Goal: Information Seeking & Learning: Learn about a topic

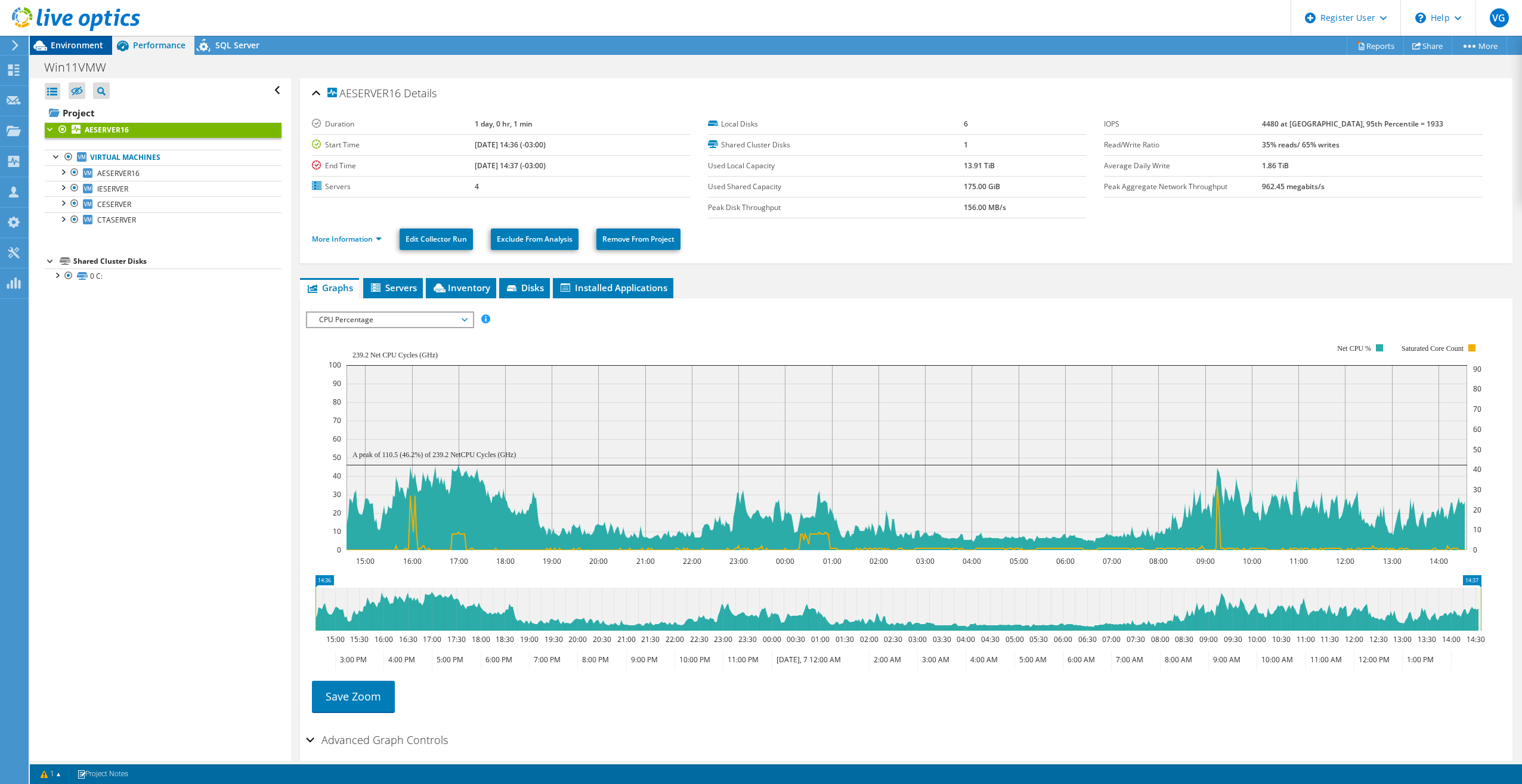
click at [67, 52] on div "Environment" at bounding box center [71, 44] width 82 height 19
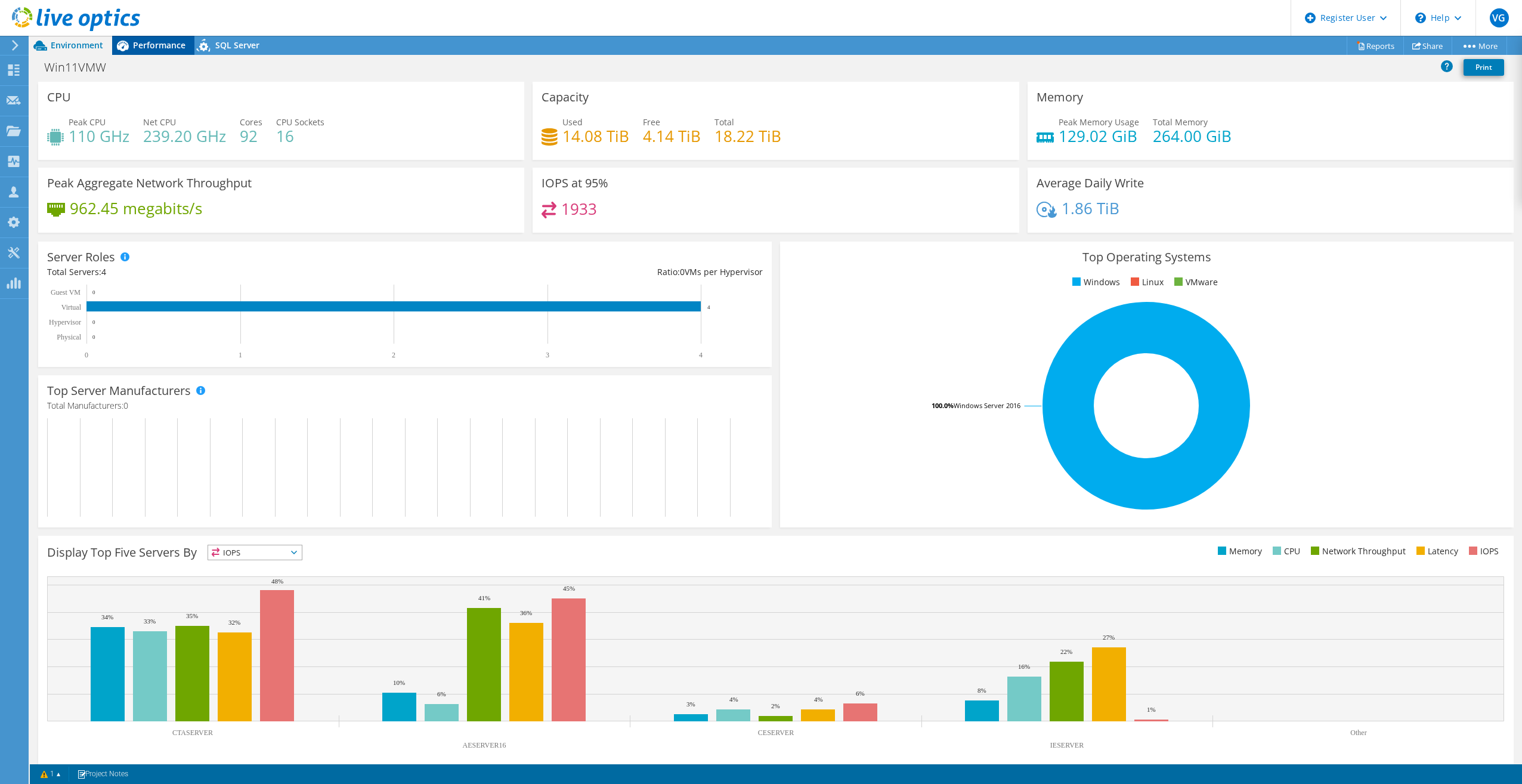
click at [142, 47] on span "Performance" at bounding box center [160, 44] width 53 height 12
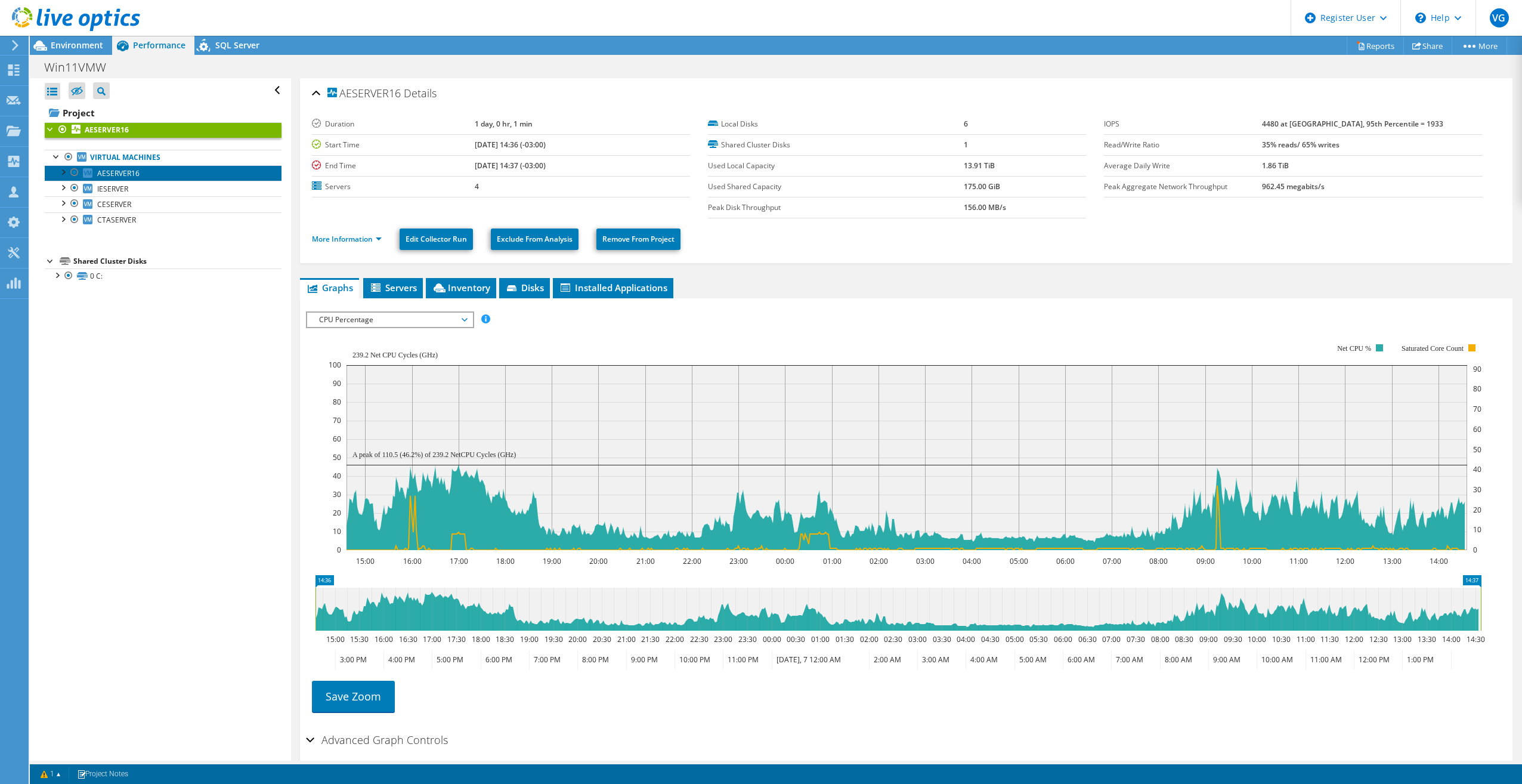
click at [111, 171] on span "AESERVER16" at bounding box center [118, 173] width 43 height 10
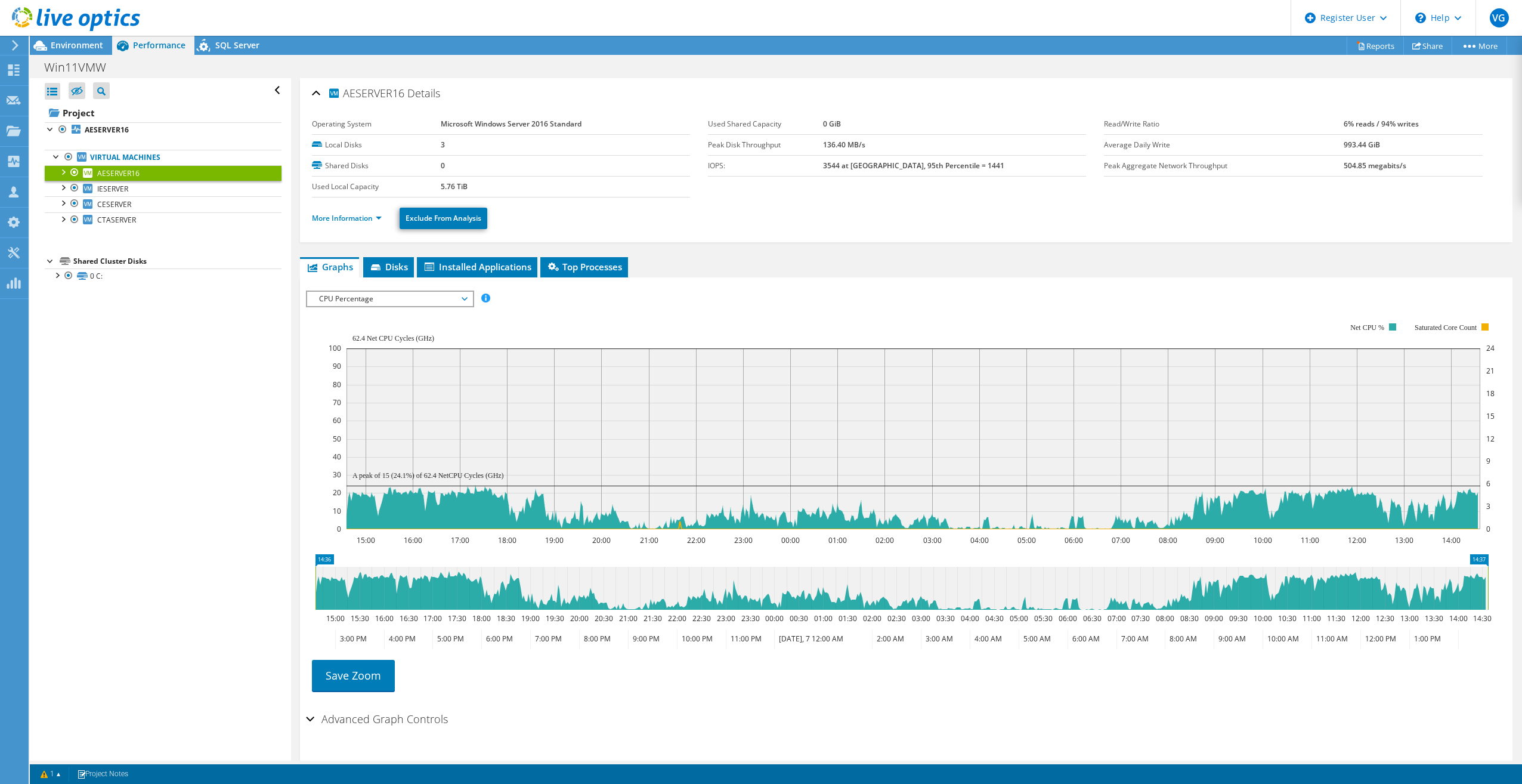
click at [364, 227] on ul "More Information Exclude From Analysis" at bounding box center [906, 217] width 1189 height 24
click at [364, 222] on link "More Information" at bounding box center [346, 218] width 70 height 10
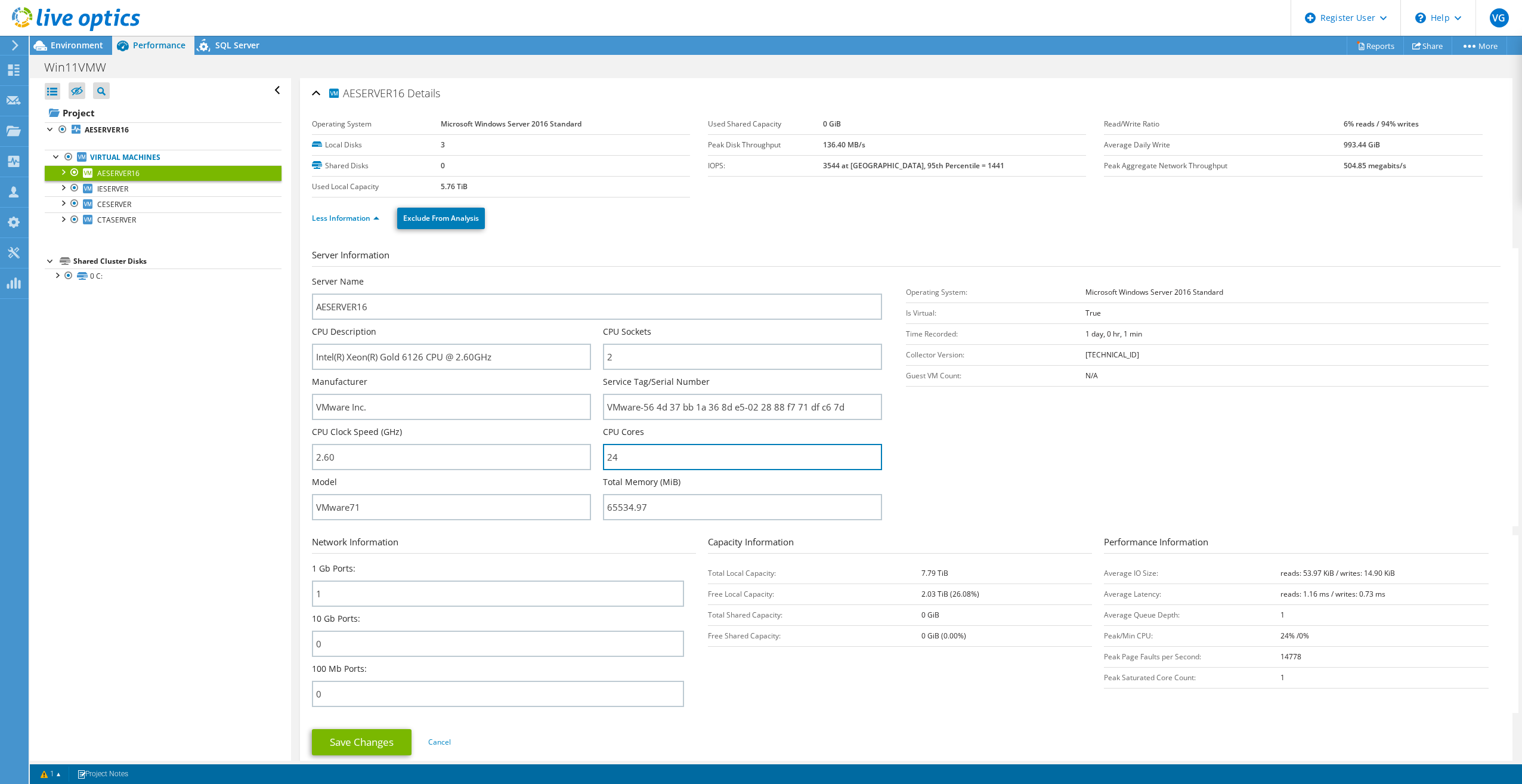
drag, startPoint x: 630, startPoint y: 455, endPoint x: 597, endPoint y: 460, distance: 33.4
click at [599, 276] on div "Server Name AESERVER16 CPU Description Intel(R) Xeon(R) Gold 6126 CPU @ 2.60GHz…" at bounding box center [603, 276] width 582 height 0
click at [65, 41] on span "Environment" at bounding box center [77, 44] width 53 height 12
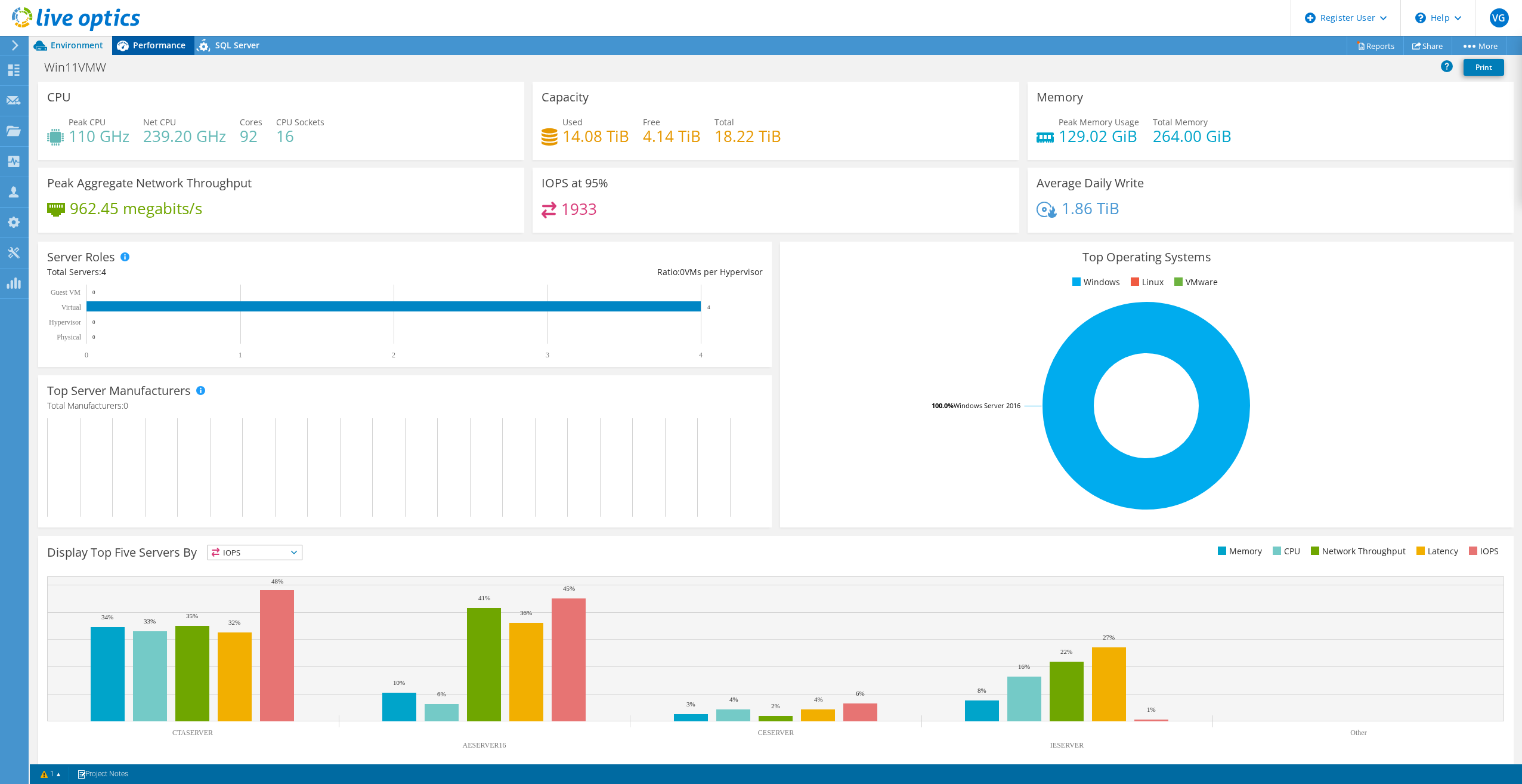
click at [168, 49] on span "Performance" at bounding box center [160, 44] width 53 height 12
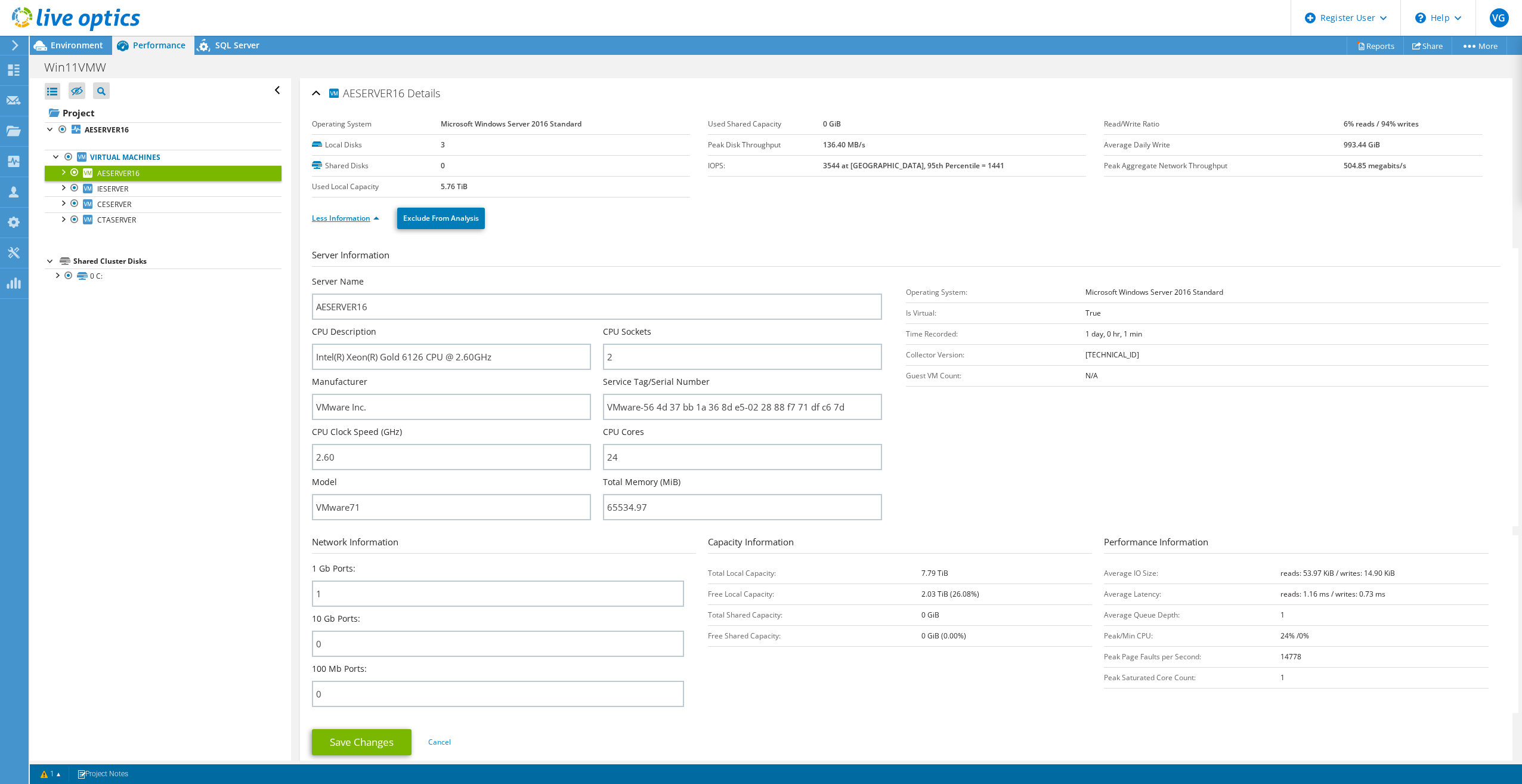
click at [333, 215] on link "Less Information" at bounding box center [345, 218] width 67 height 10
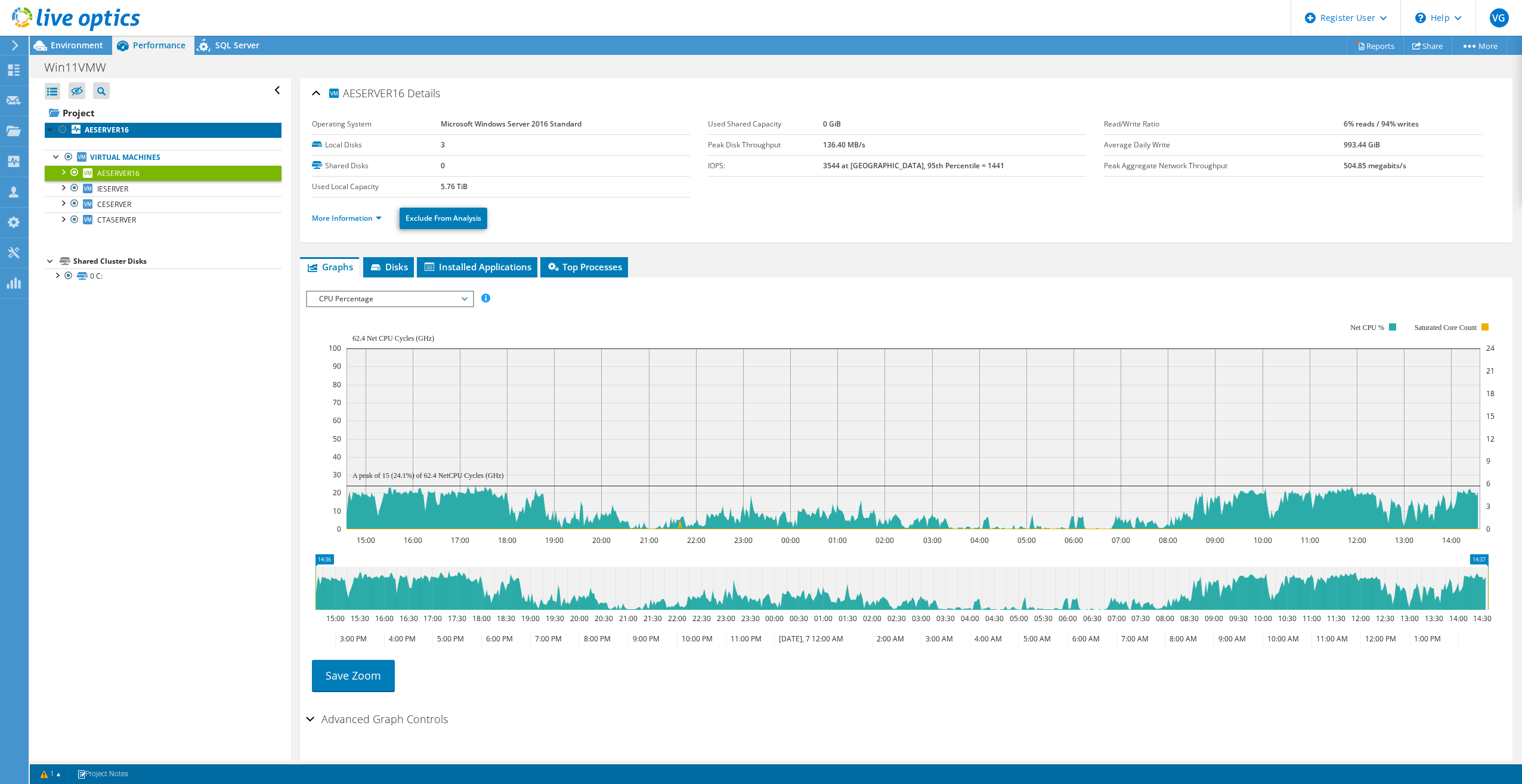
click at [114, 133] on b "AESERVER16" at bounding box center [106, 130] width 44 height 10
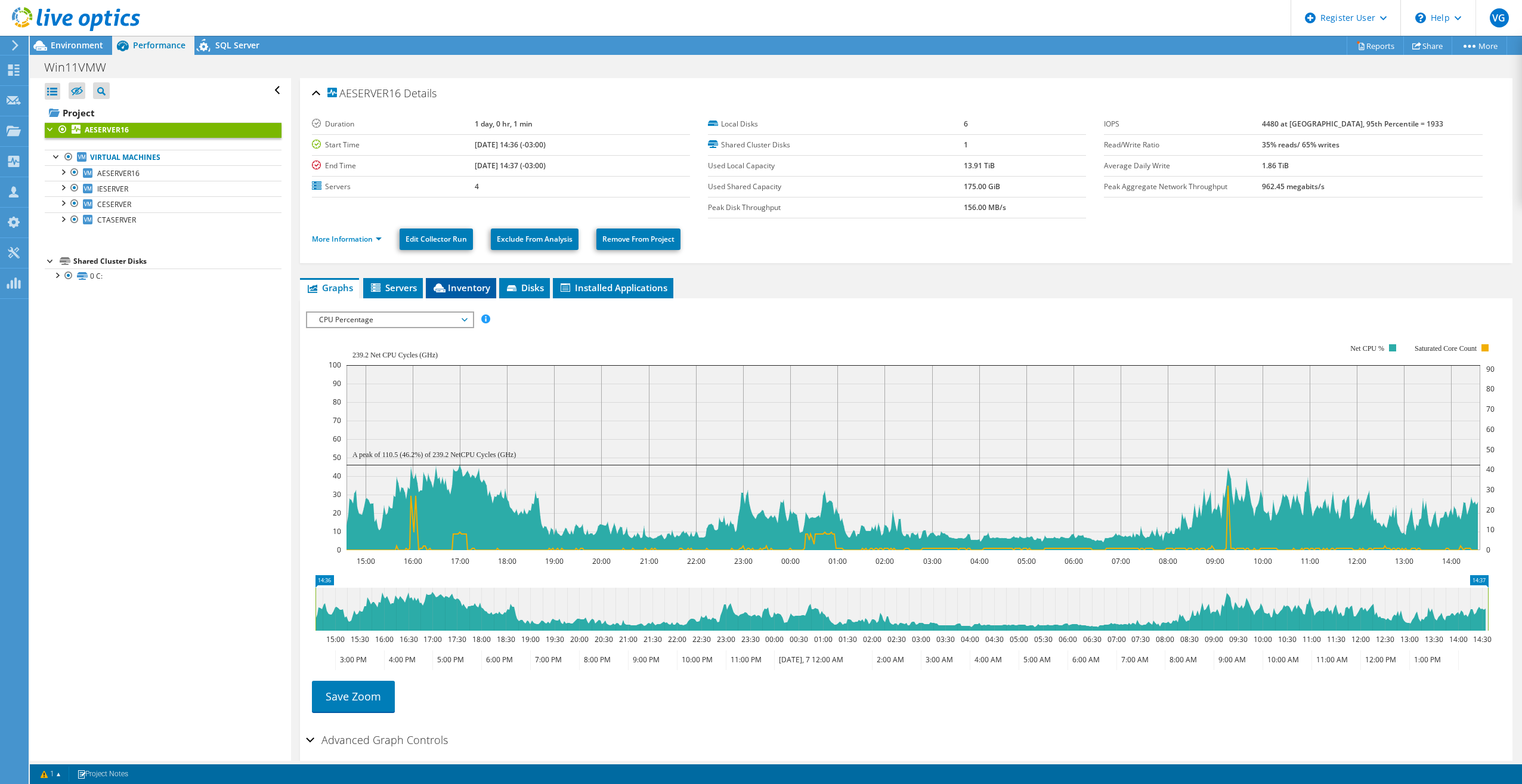
click at [451, 290] on span "Inventory" at bounding box center [460, 287] width 58 height 12
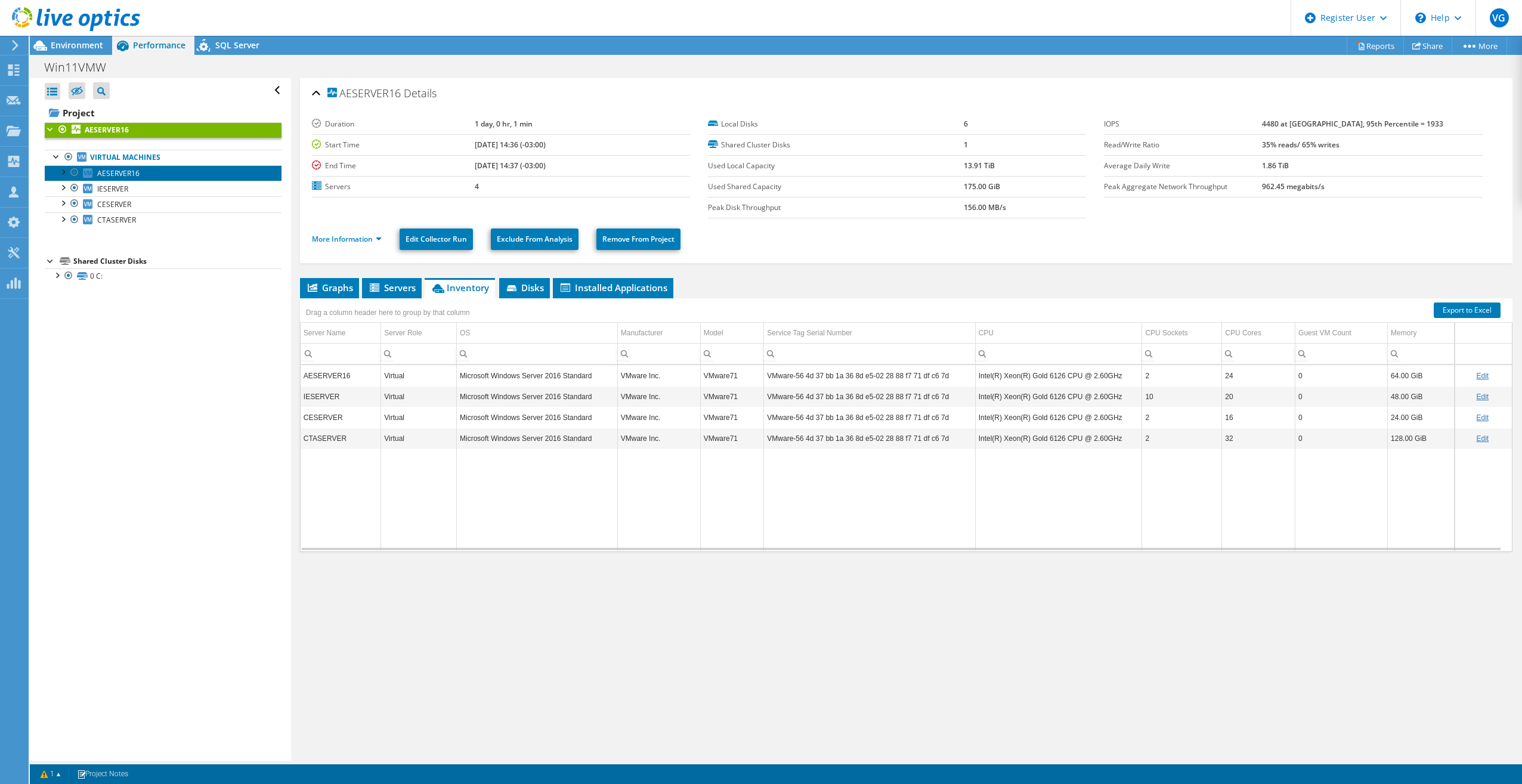
click at [125, 170] on span "AESERVER16" at bounding box center [118, 173] width 43 height 10
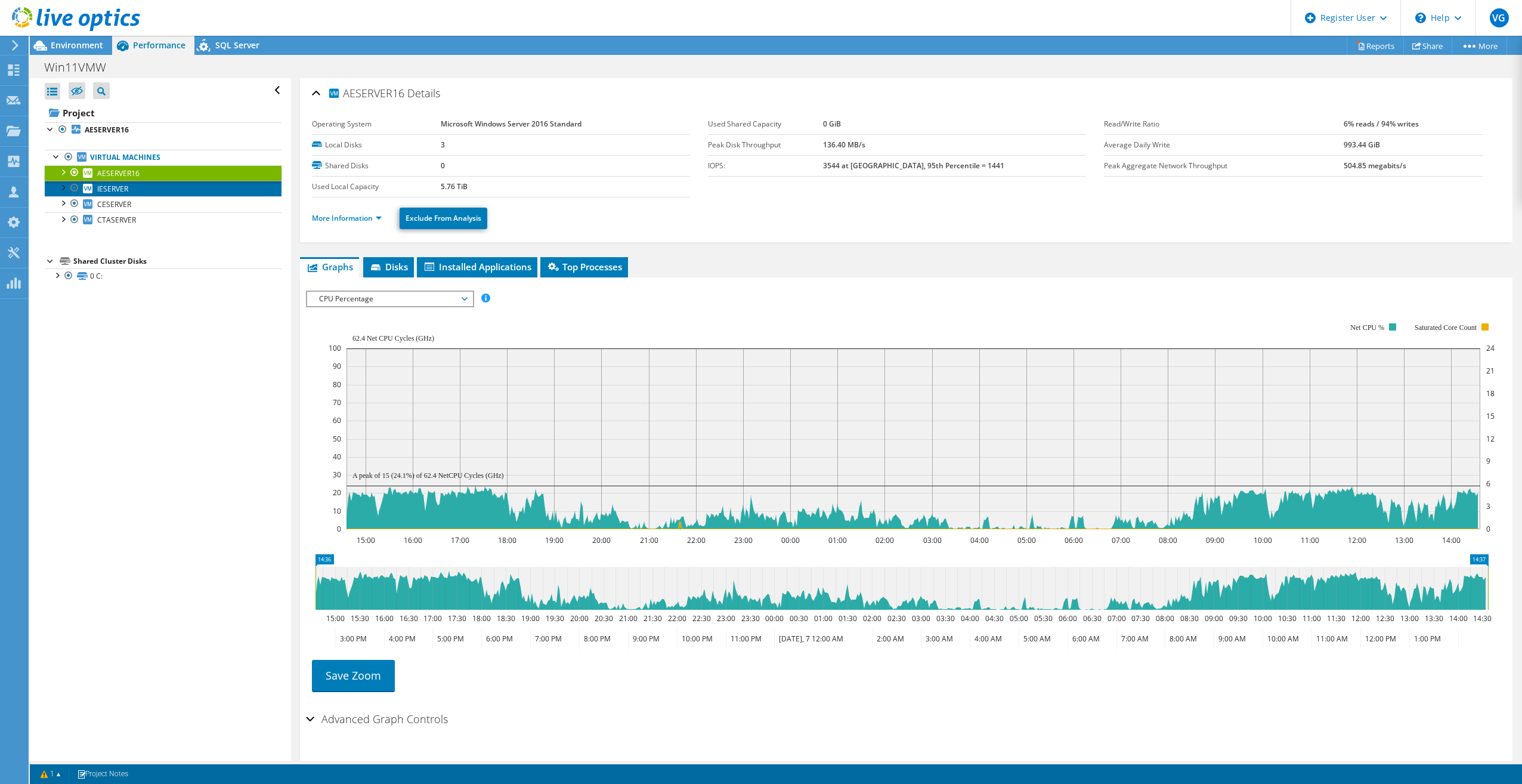
click at [111, 191] on span "IESERVER" at bounding box center [112, 189] width 31 height 10
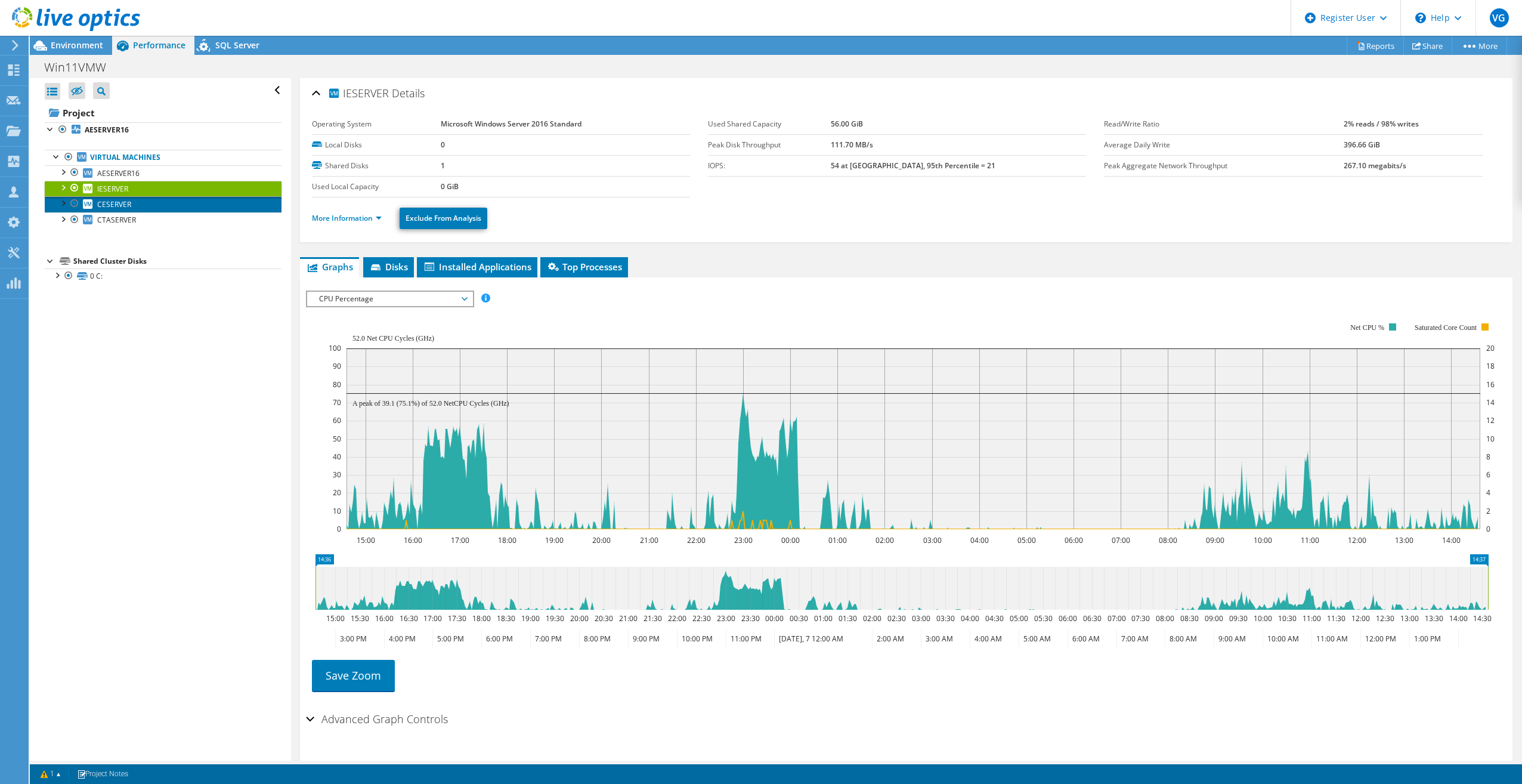
click at [110, 201] on span "CESERVER" at bounding box center [114, 204] width 34 height 10
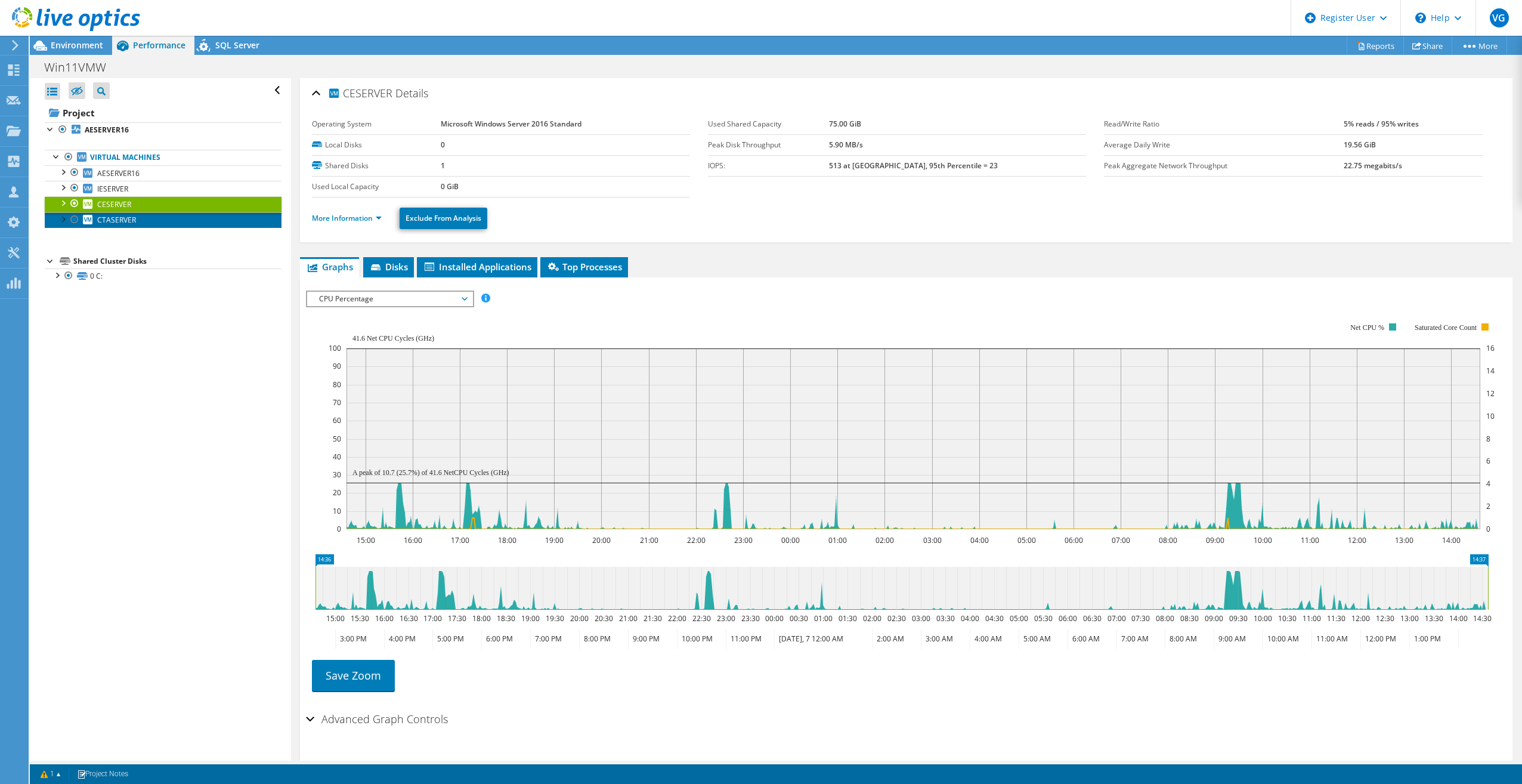
click at [112, 216] on span "CTASERVER" at bounding box center [116, 219] width 39 height 10
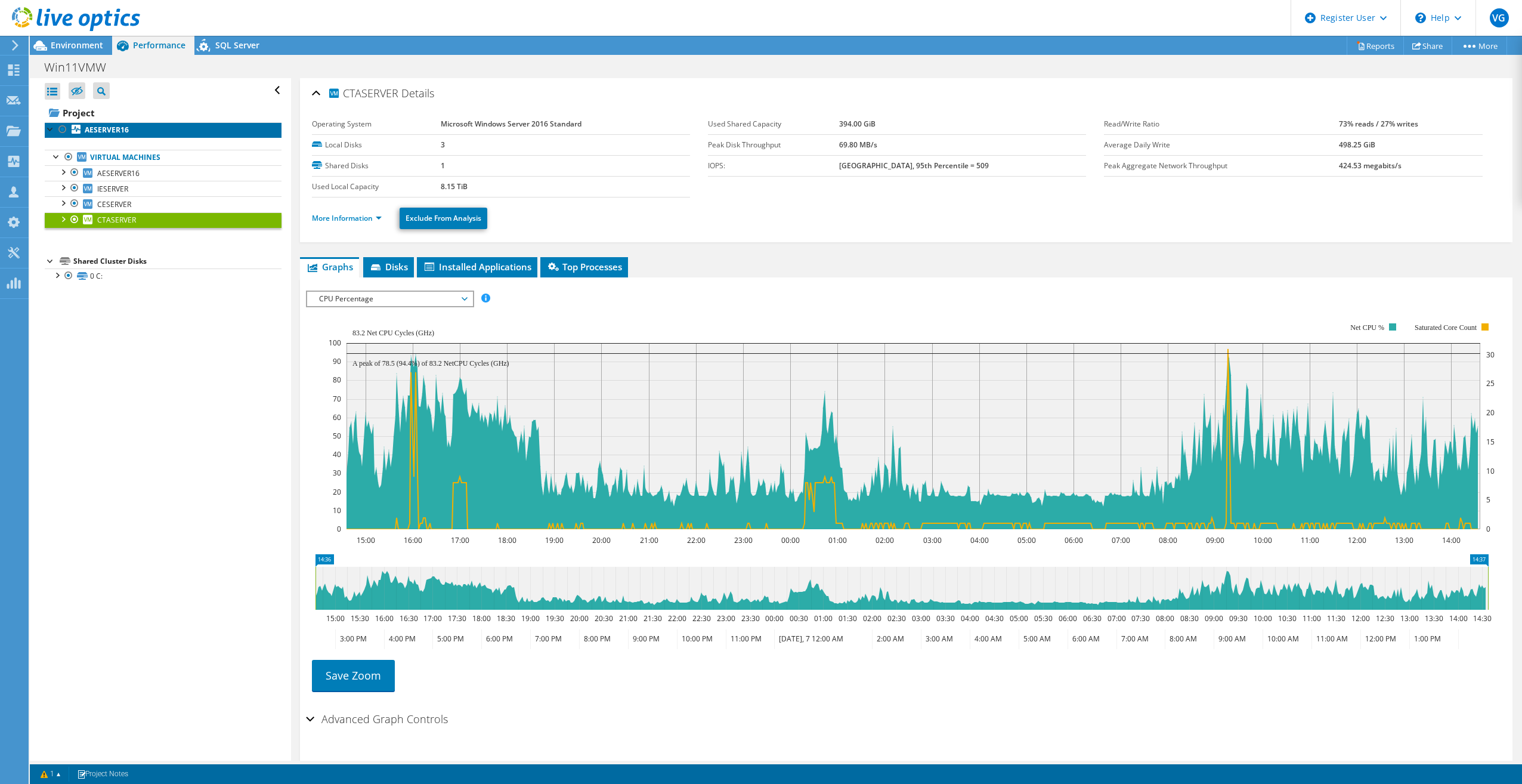
drag, startPoint x: 105, startPoint y: 130, endPoint x: 114, endPoint y: 126, distance: 9.8
click at [105, 130] on b "AESERVER16" at bounding box center [106, 130] width 44 height 10
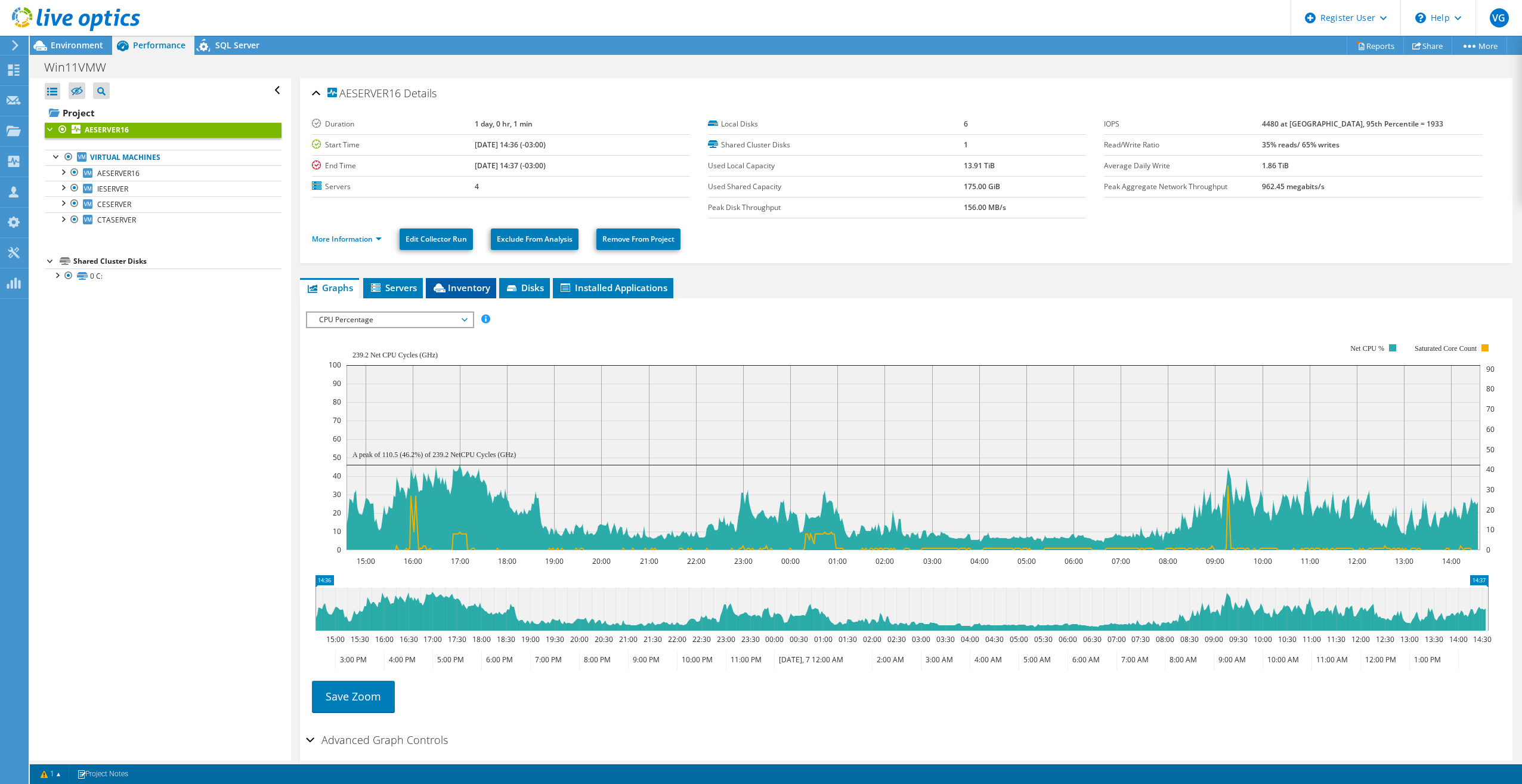
click at [460, 288] on span "Inventory" at bounding box center [460, 287] width 58 height 12
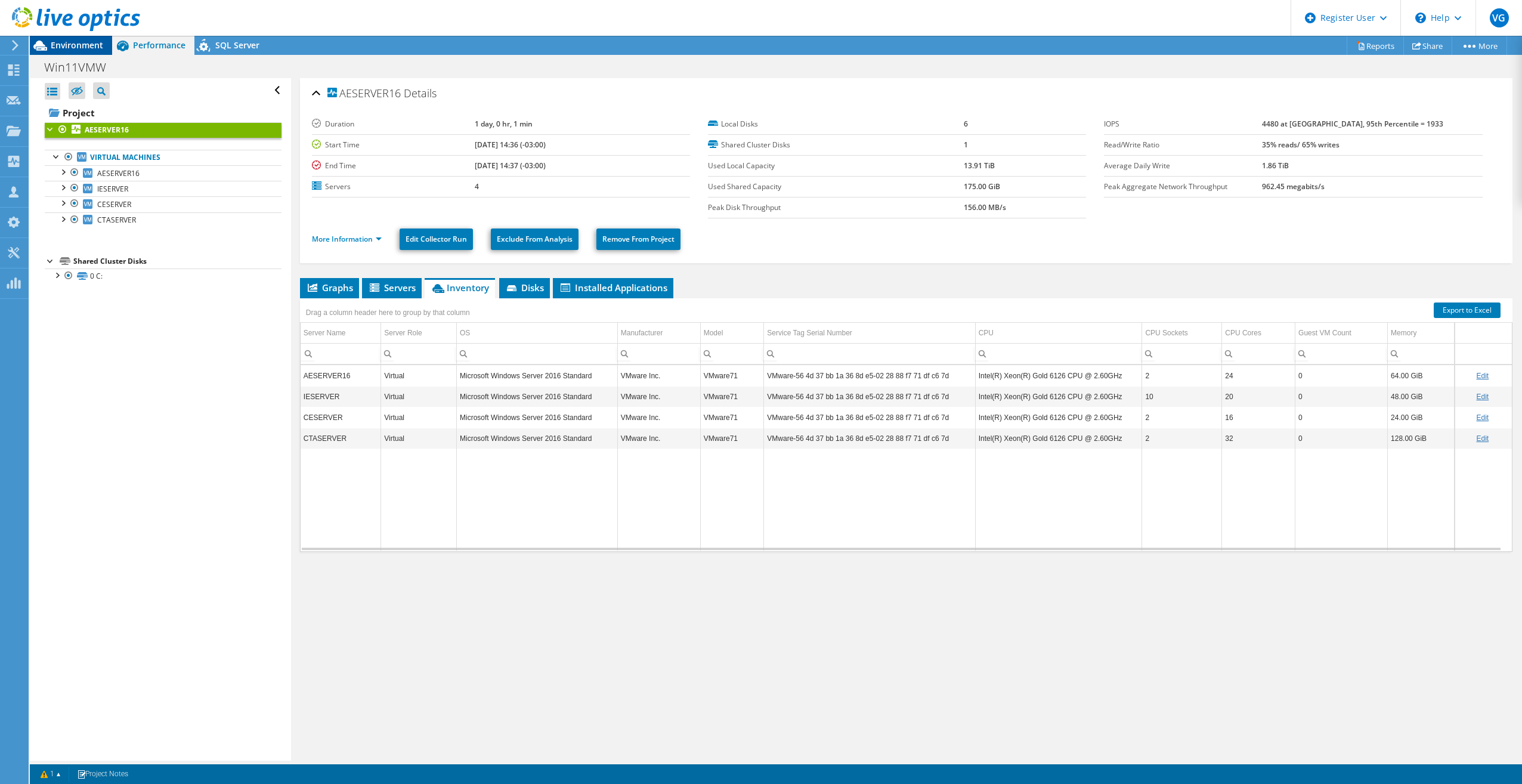
click at [50, 44] on icon at bounding box center [40, 45] width 21 height 21
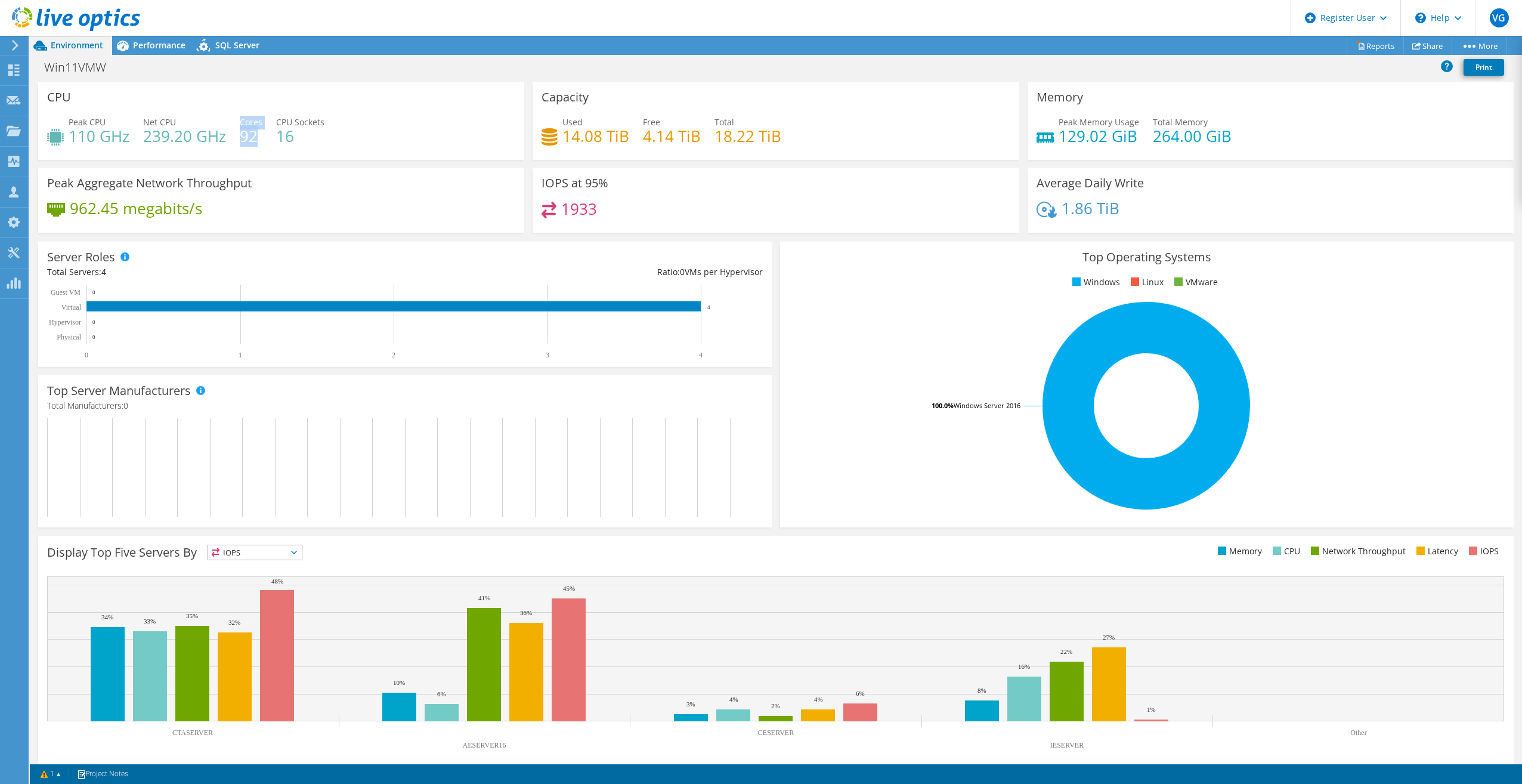
drag, startPoint x: 238, startPoint y: 135, endPoint x: 257, endPoint y: 135, distance: 19.0
click at [257, 135] on div "Peak CPU 110 GHz Net CPU 239.20 GHz Cores 92 CPU Sockets 16" at bounding box center [281, 135] width 469 height 39
click at [153, 46] on span "Performance" at bounding box center [160, 44] width 53 height 12
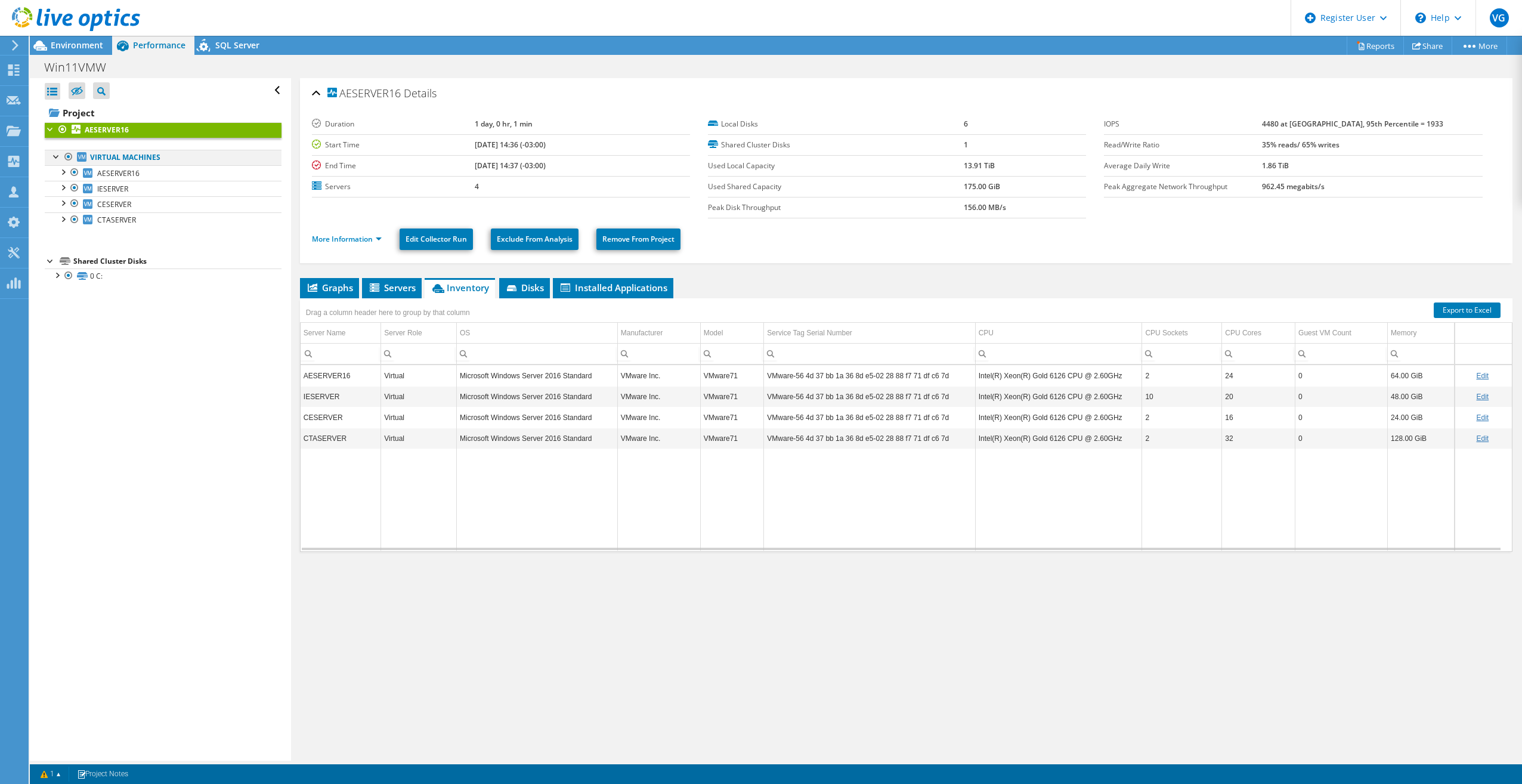
click at [64, 156] on div at bounding box center [68, 157] width 12 height 15
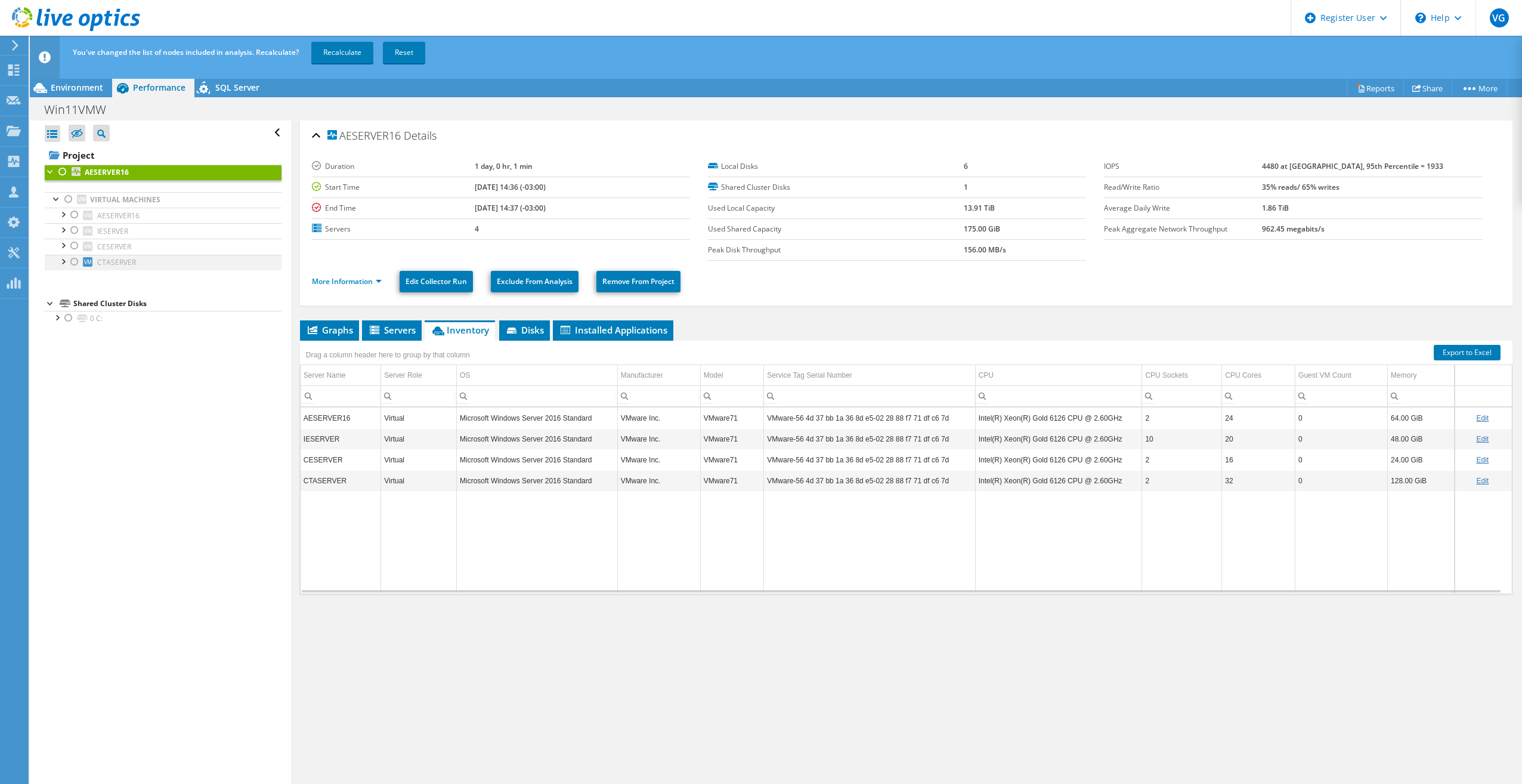
click at [73, 261] on div at bounding box center [74, 262] width 12 height 15
click at [344, 48] on link "Recalculate" at bounding box center [343, 53] width 62 height 22
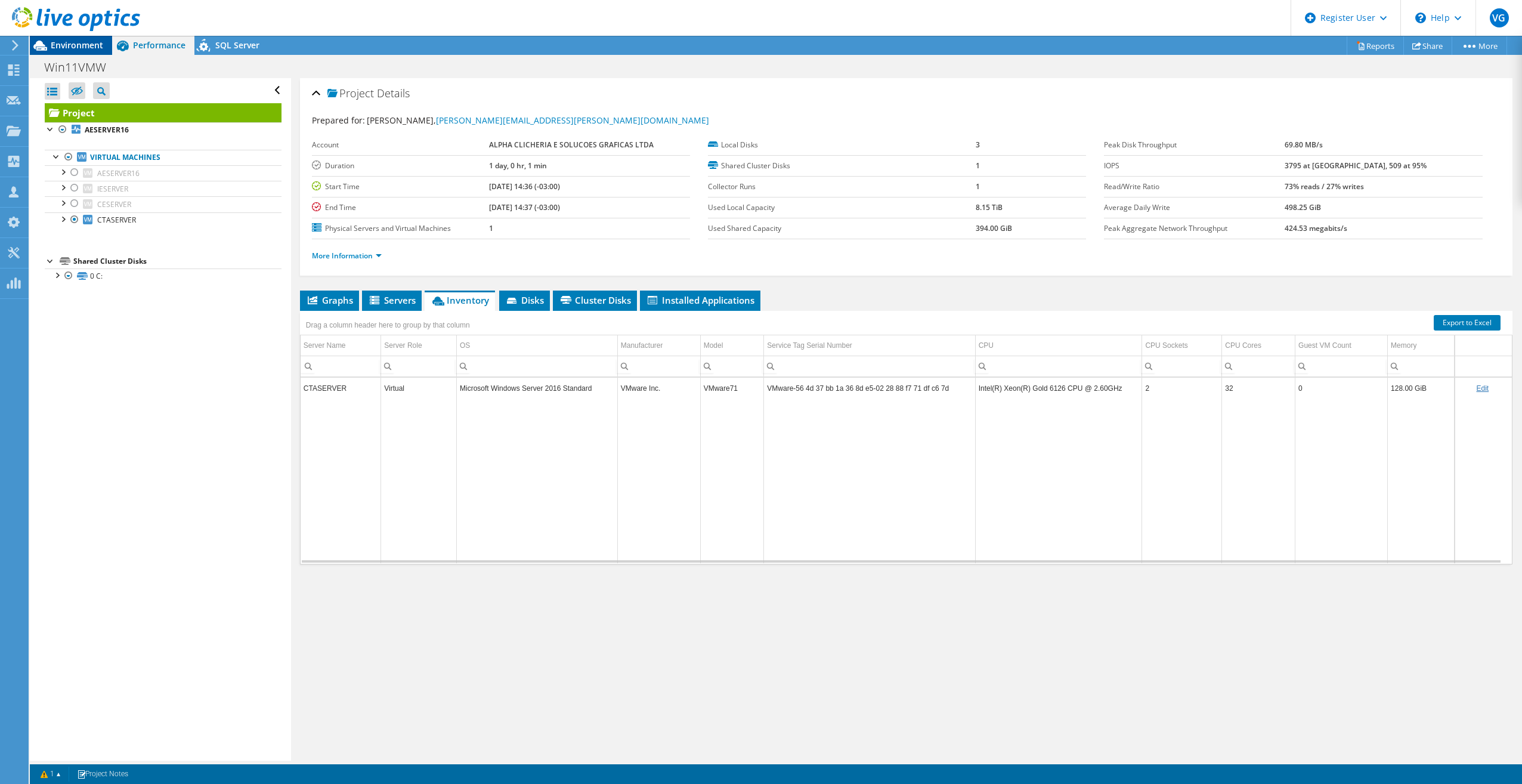
click at [80, 48] on span "Environment" at bounding box center [77, 44] width 53 height 12
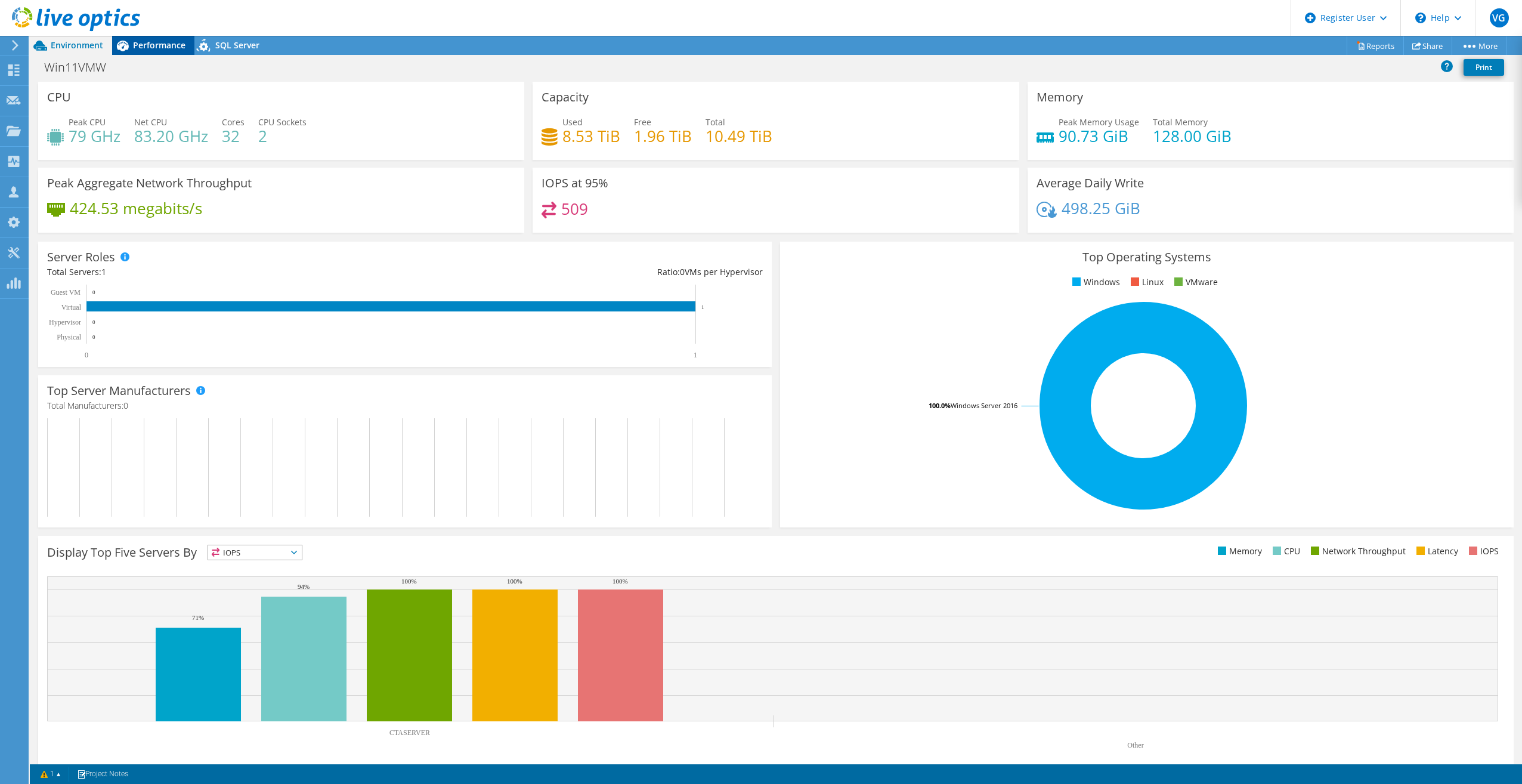
drag, startPoint x: 133, startPoint y: 37, endPoint x: 138, endPoint y: 42, distance: 7.1
click at [136, 39] on div "VG Dell User [PERSON_NAME] [PERSON_NAME][EMAIL_ADDRESS][DOMAIN_NAME] Dell My Pr…" at bounding box center [761, 392] width 1522 height 784
click at [141, 48] on span "Performance" at bounding box center [160, 44] width 53 height 12
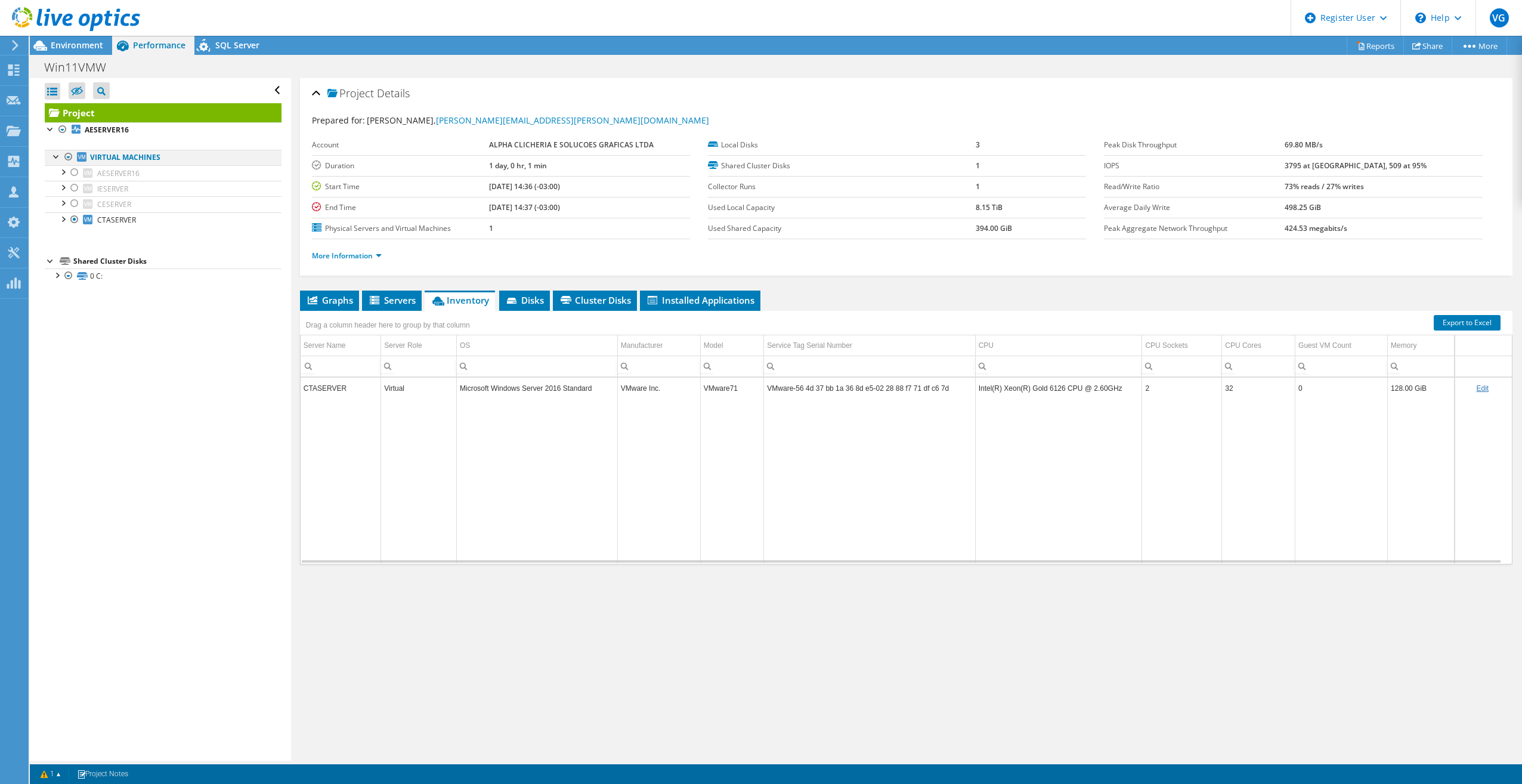
click at [68, 158] on div at bounding box center [68, 157] width 12 height 15
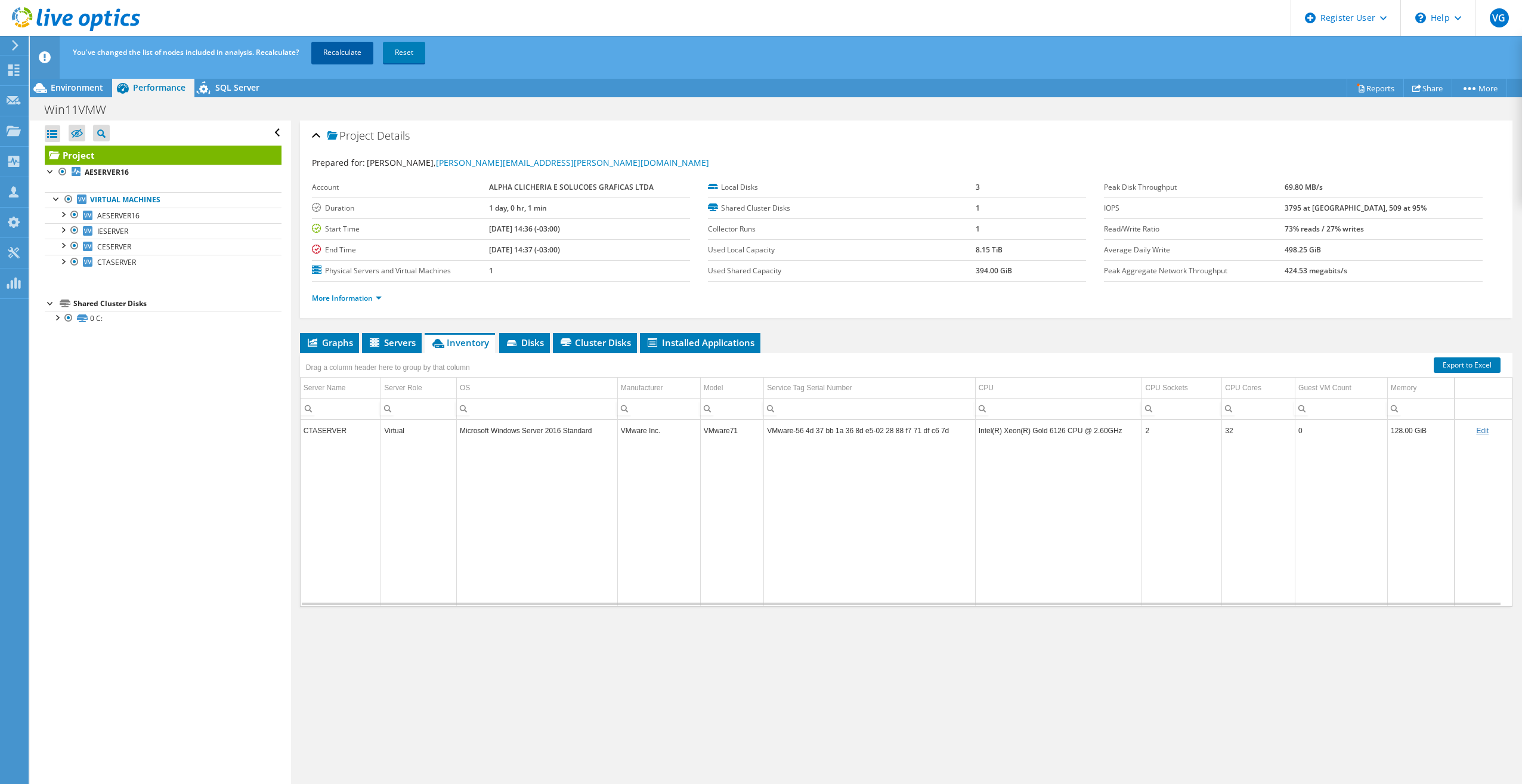
click at [325, 53] on link "Recalculate" at bounding box center [343, 53] width 62 height 22
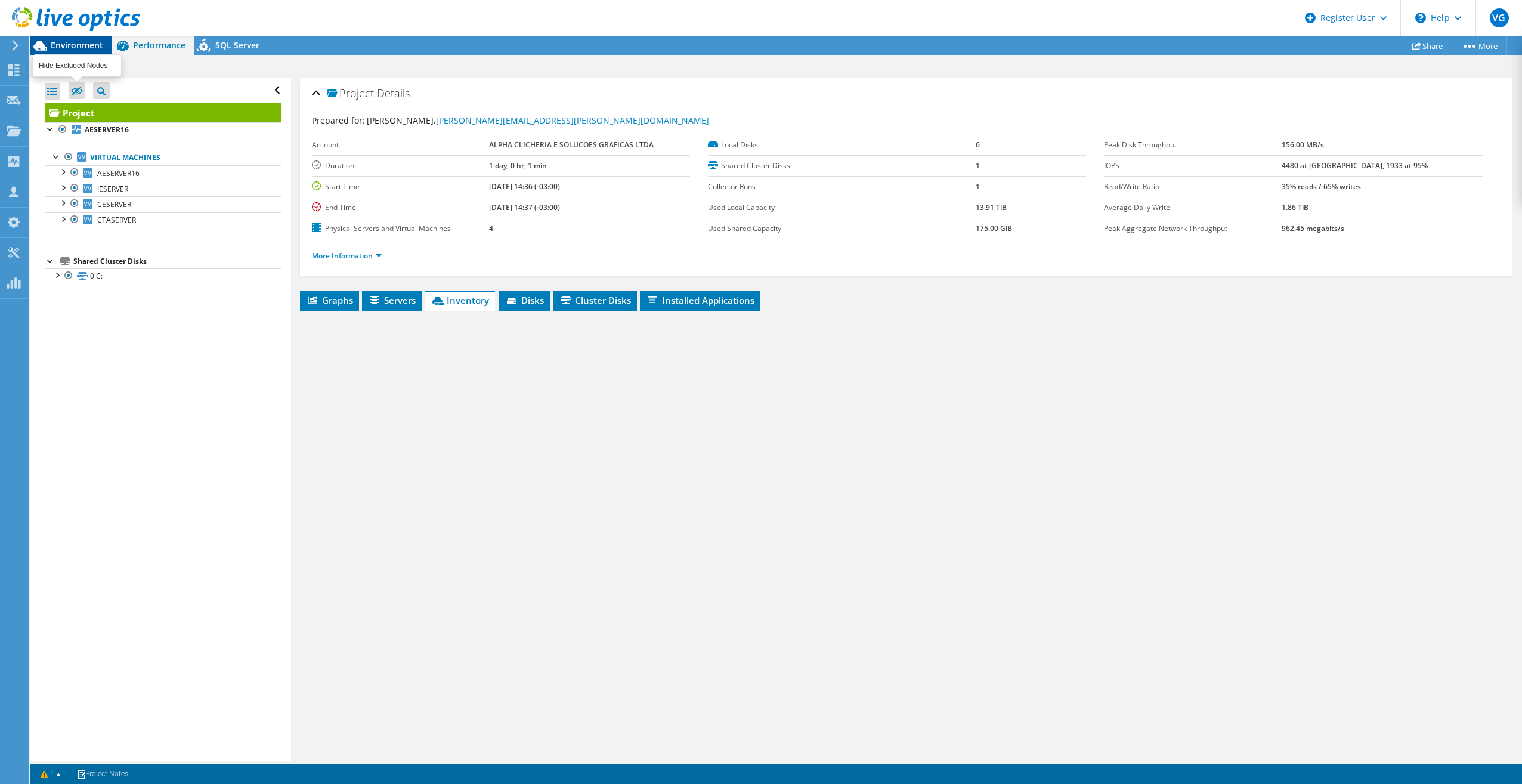
click at [82, 84] on label at bounding box center [77, 91] width 16 height 16
click at [0, 0] on input "checkbox" at bounding box center [0, 0] width 0 height 0
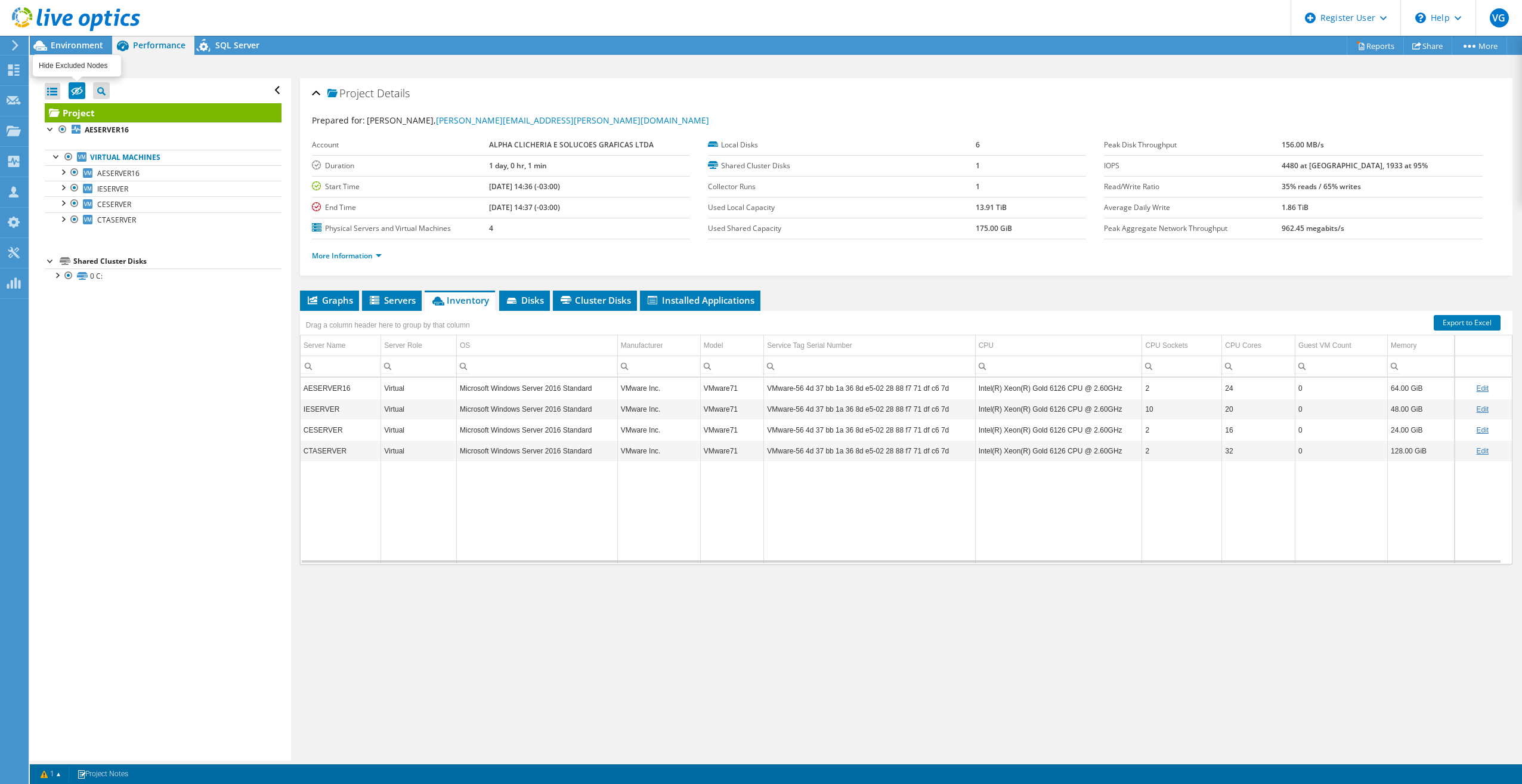
click at [75, 88] on icon at bounding box center [76, 91] width 12 height 9
click at [0, 0] on input "checkbox" at bounding box center [0, 0] width 0 height 0
click at [67, 34] on div at bounding box center [70, 20] width 141 height 40
click at [68, 44] on span "Environment" at bounding box center [77, 44] width 53 height 12
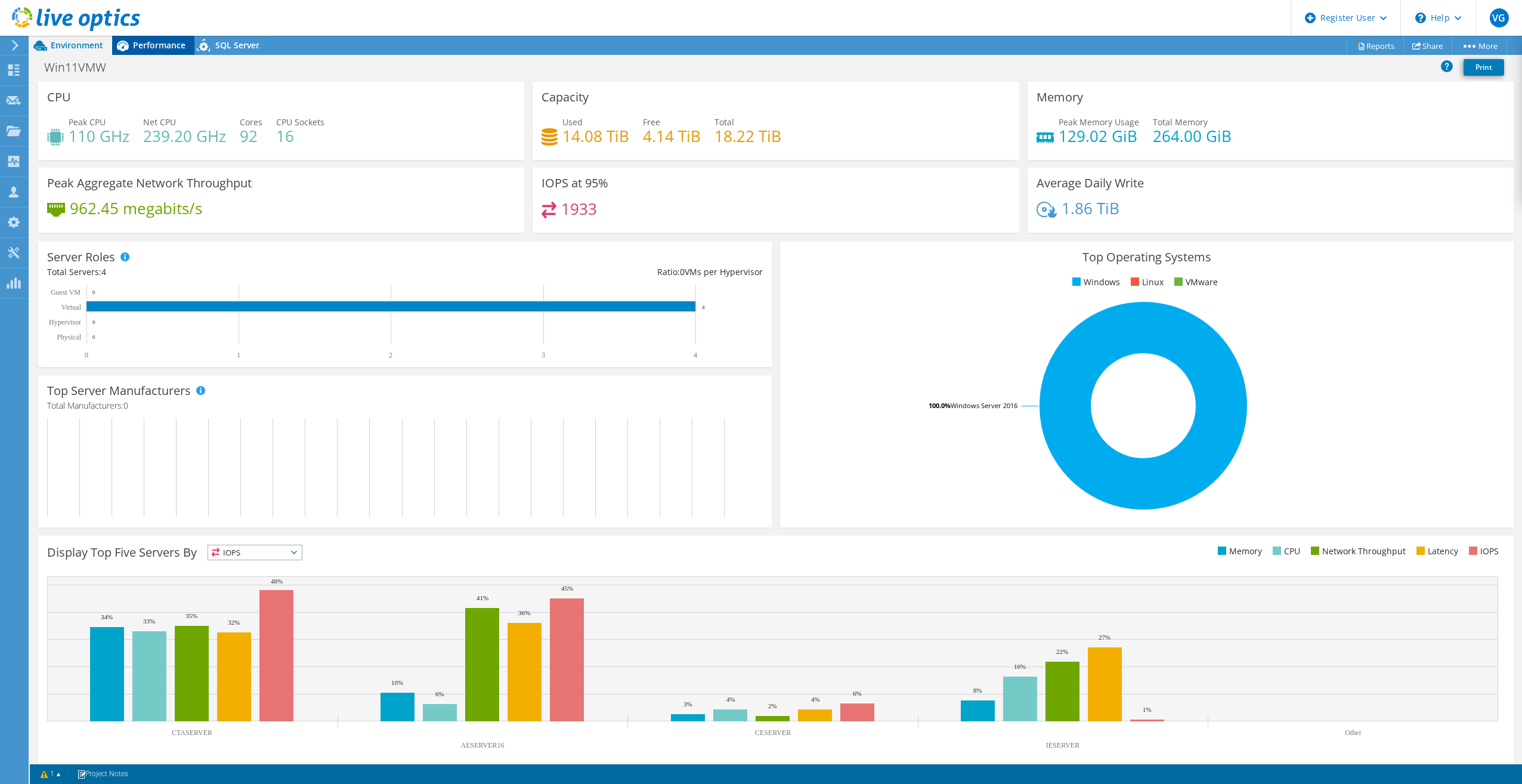
click at [175, 48] on span "Performance" at bounding box center [160, 44] width 53 height 12
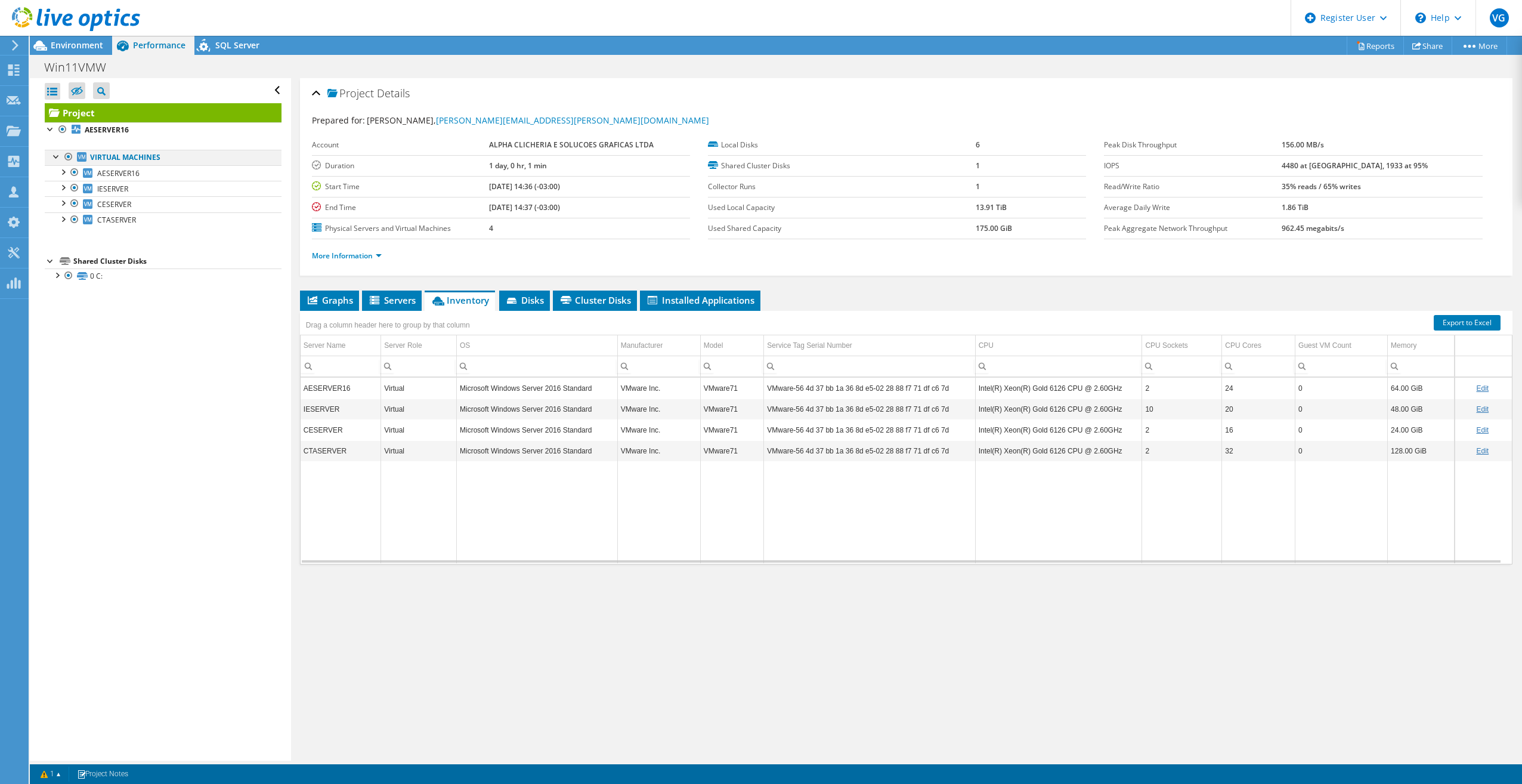
click at [65, 156] on div at bounding box center [68, 157] width 12 height 15
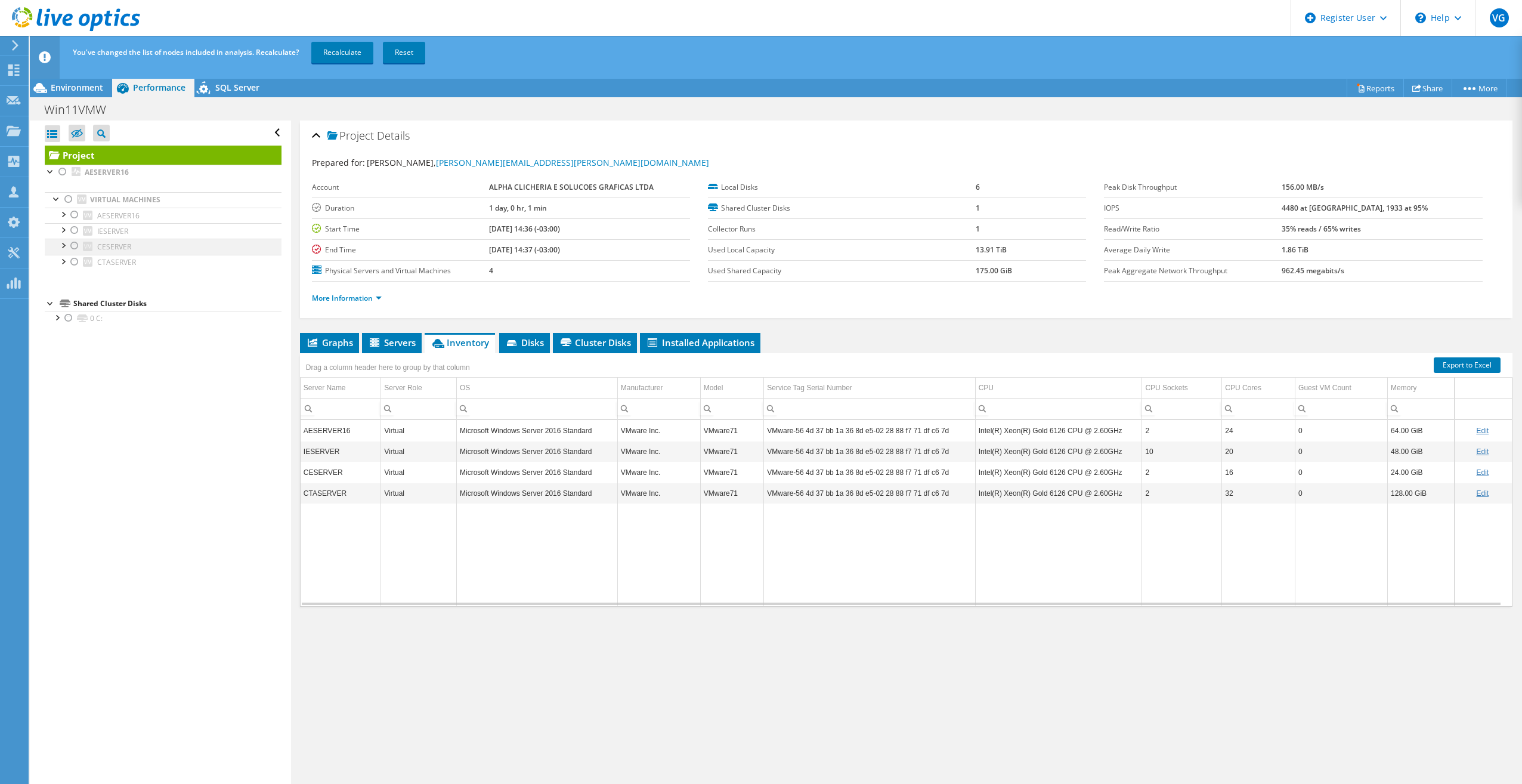
click at [77, 243] on div at bounding box center [74, 246] width 12 height 15
click at [329, 51] on link "Recalculate" at bounding box center [343, 53] width 62 height 22
click at [87, 90] on span "Environment" at bounding box center [77, 87] width 53 height 12
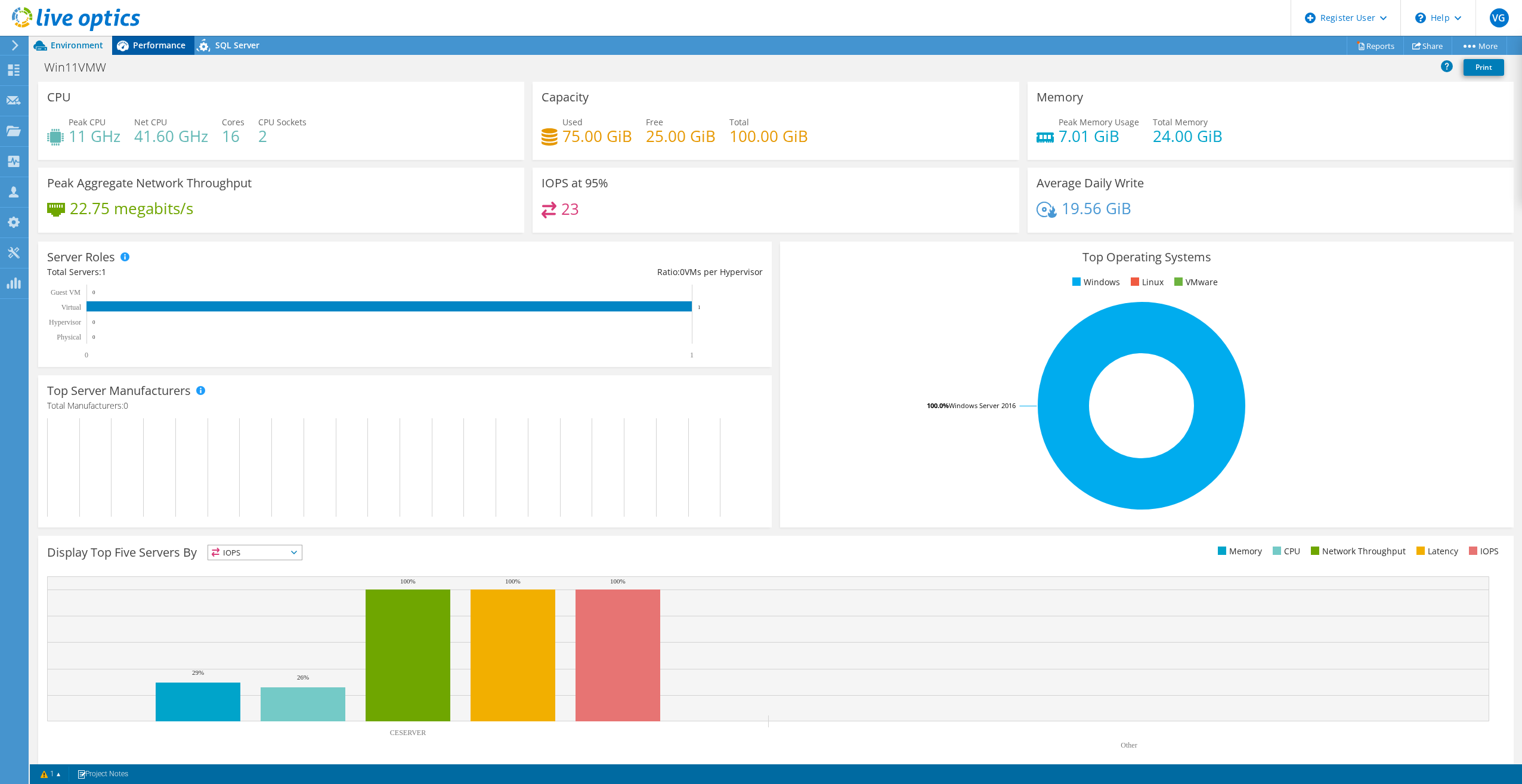
click at [152, 50] on span "Performance" at bounding box center [160, 44] width 53 height 12
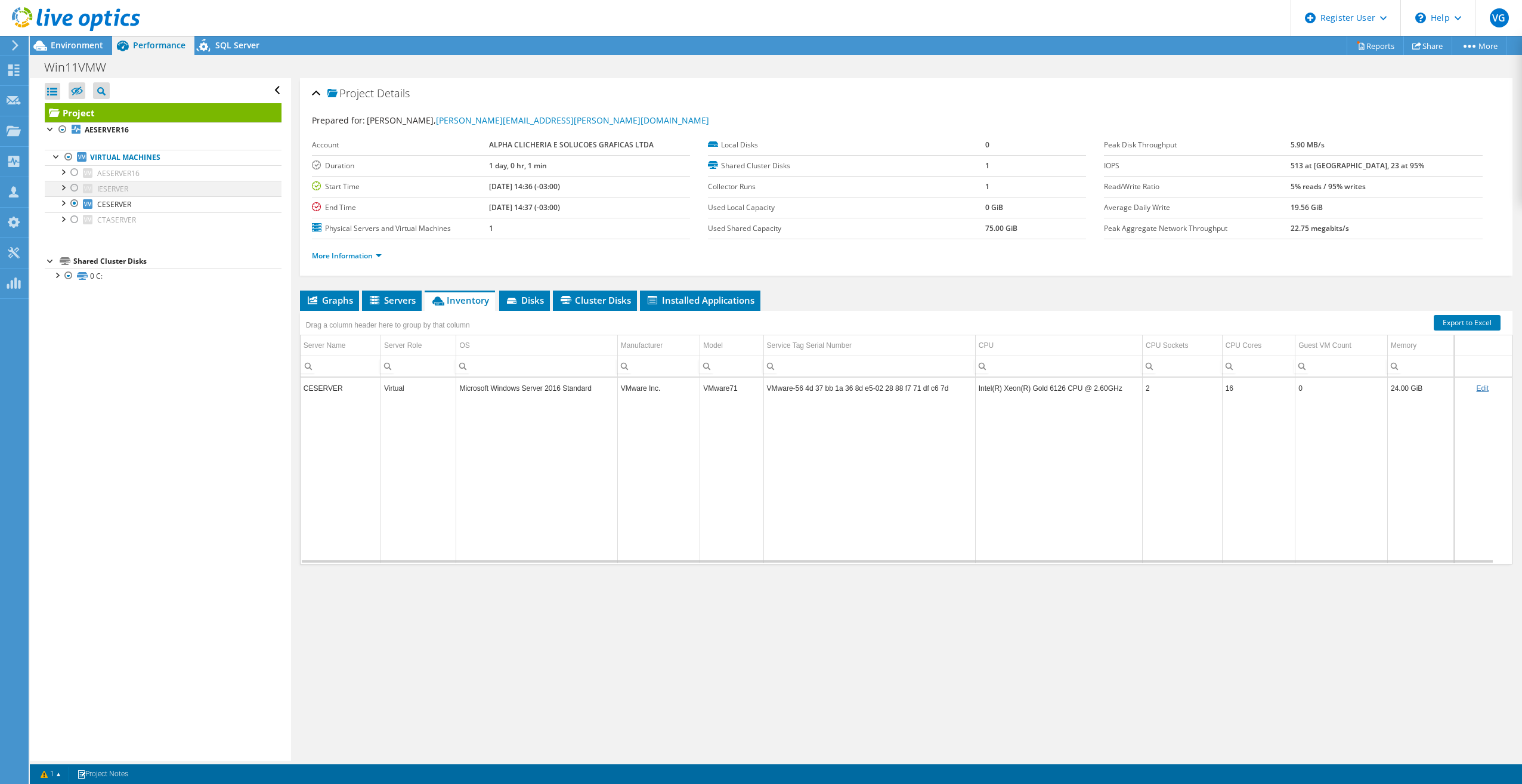
click at [74, 191] on div at bounding box center [74, 188] width 12 height 15
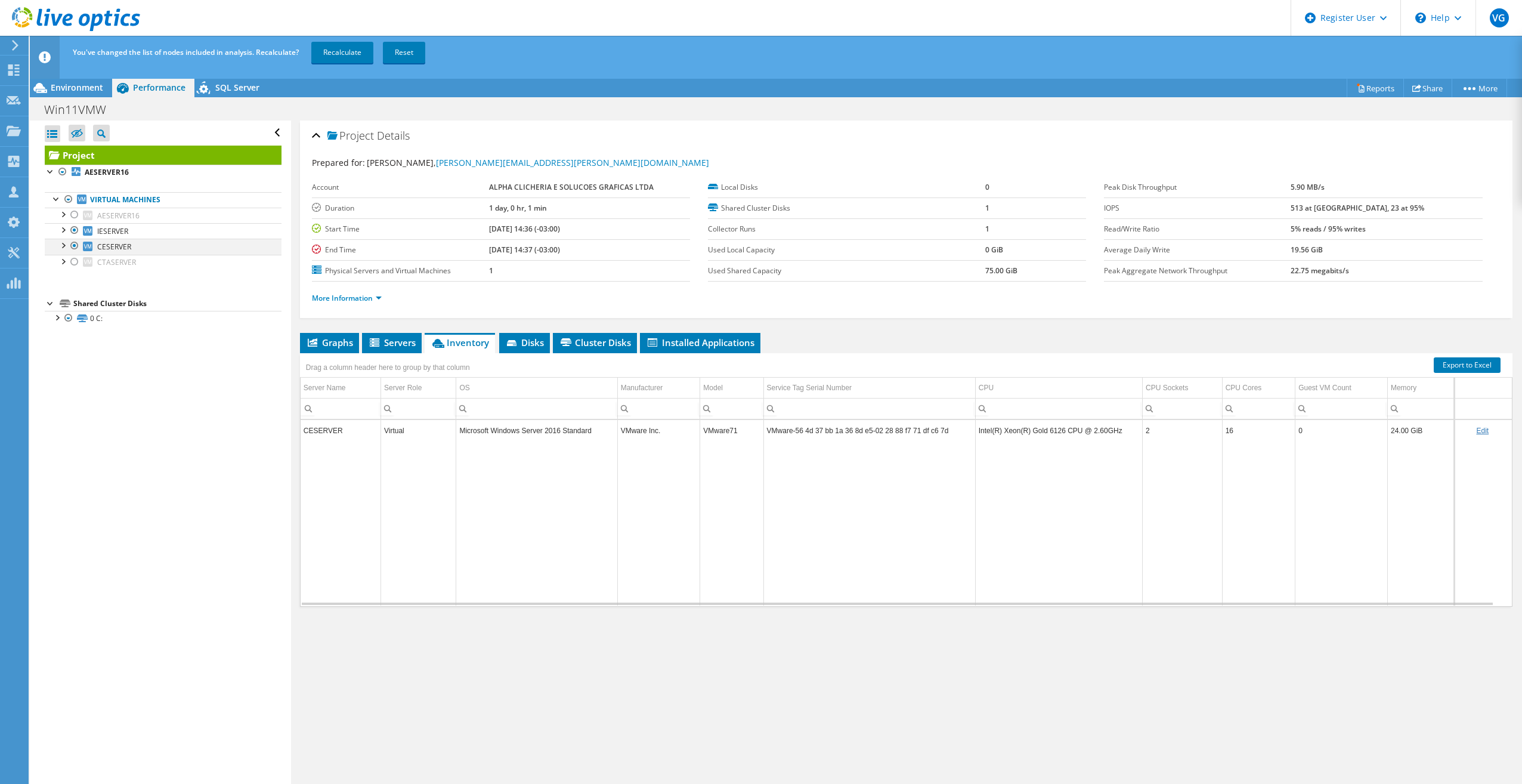
click at [75, 242] on div at bounding box center [74, 246] width 12 height 15
click at [338, 57] on link "Recalculate" at bounding box center [343, 53] width 62 height 22
click at [83, 90] on span "Environment" at bounding box center [77, 87] width 53 height 12
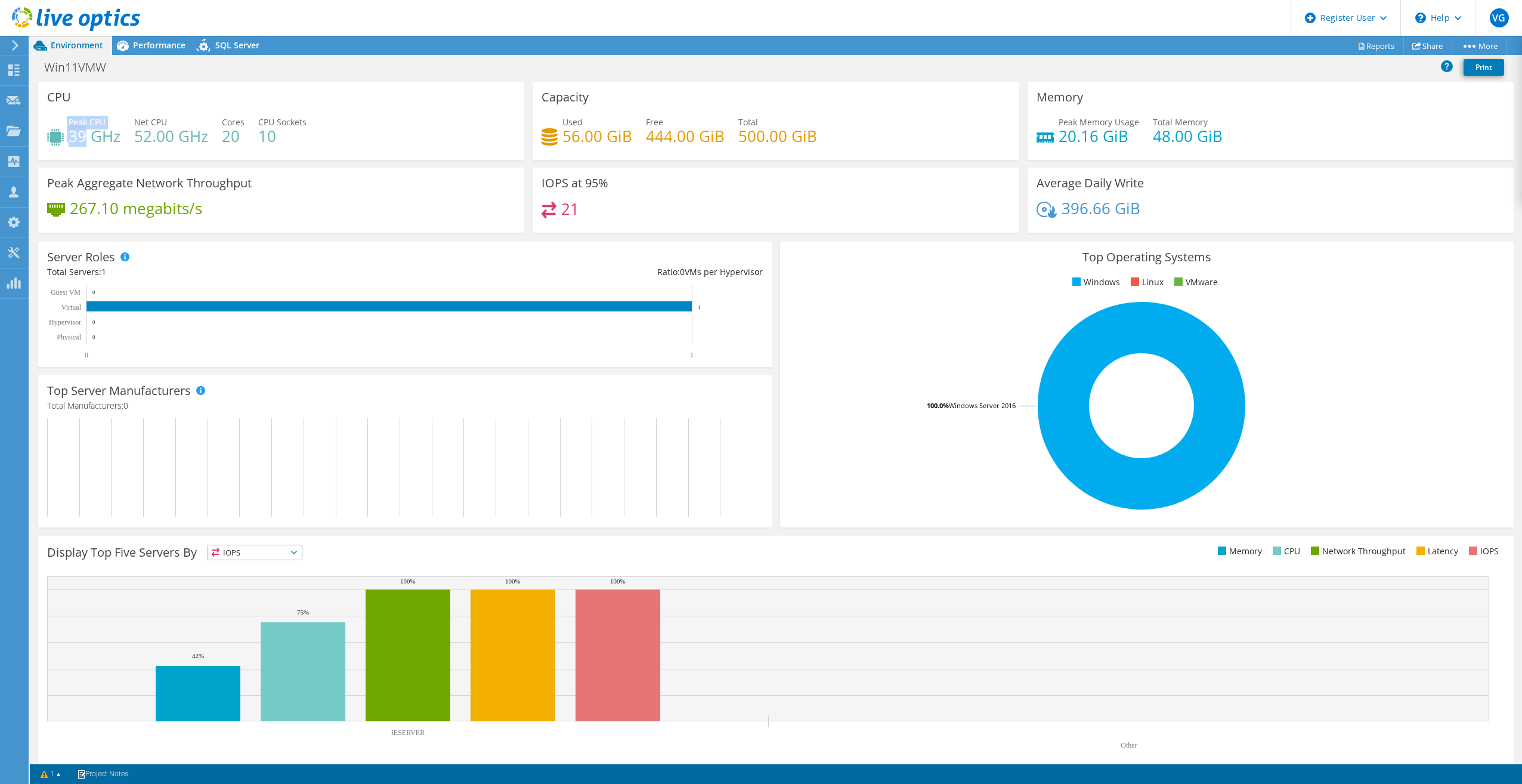
drag, startPoint x: 84, startPoint y: 141, endPoint x: 65, endPoint y: 140, distance: 19.0
click at [65, 140] on div "Peak CPU 39 GHz" at bounding box center [83, 130] width 73 height 27
drag, startPoint x: 65, startPoint y: 140, endPoint x: 170, endPoint y: 132, distance: 105.3
click at [168, 132] on h4 "52.00 GHz" at bounding box center [171, 136] width 74 height 13
drag, startPoint x: 170, startPoint y: 132, endPoint x: 150, endPoint y: 43, distance: 91.2
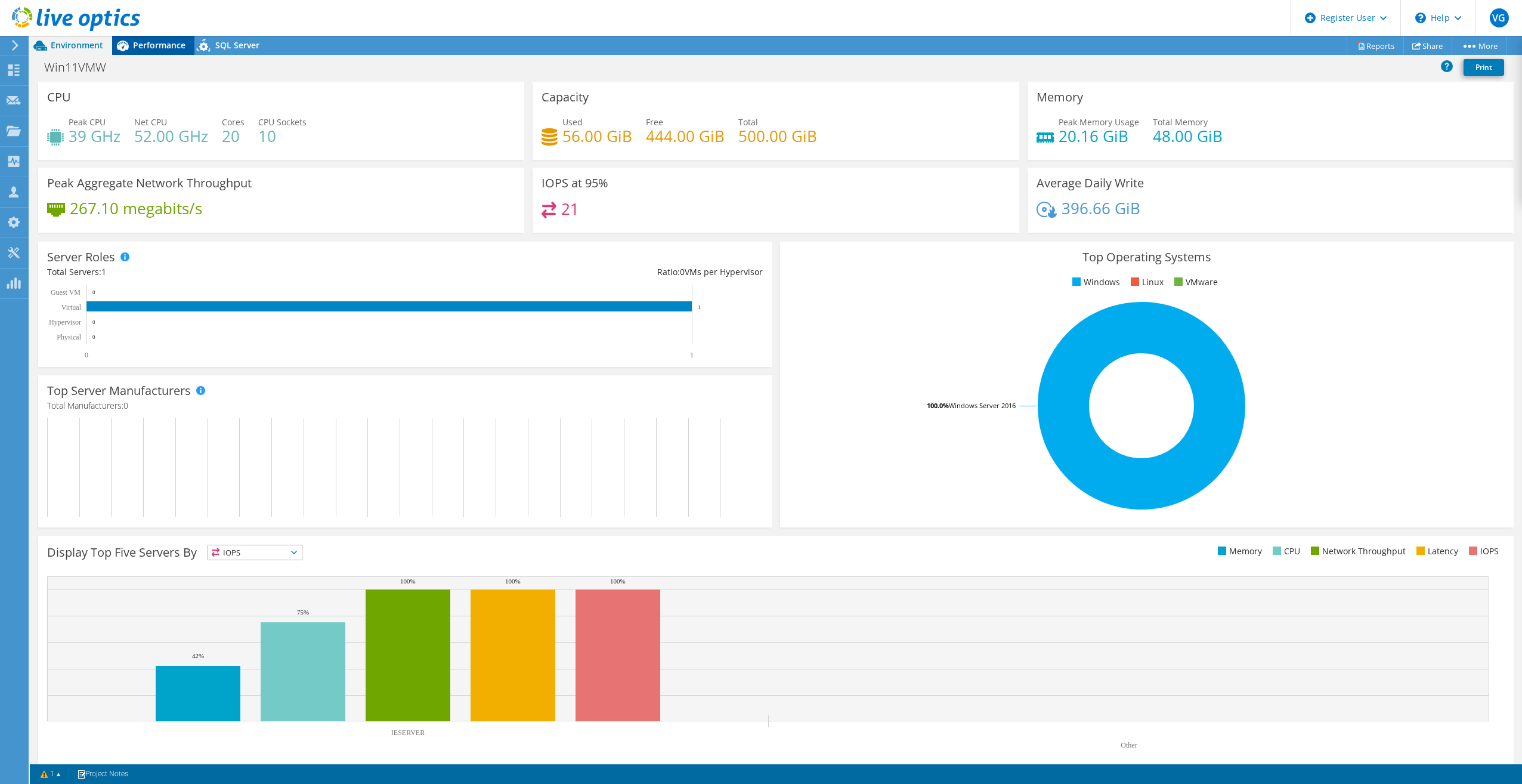
click at [150, 43] on span "Performance" at bounding box center [160, 44] width 53 height 12
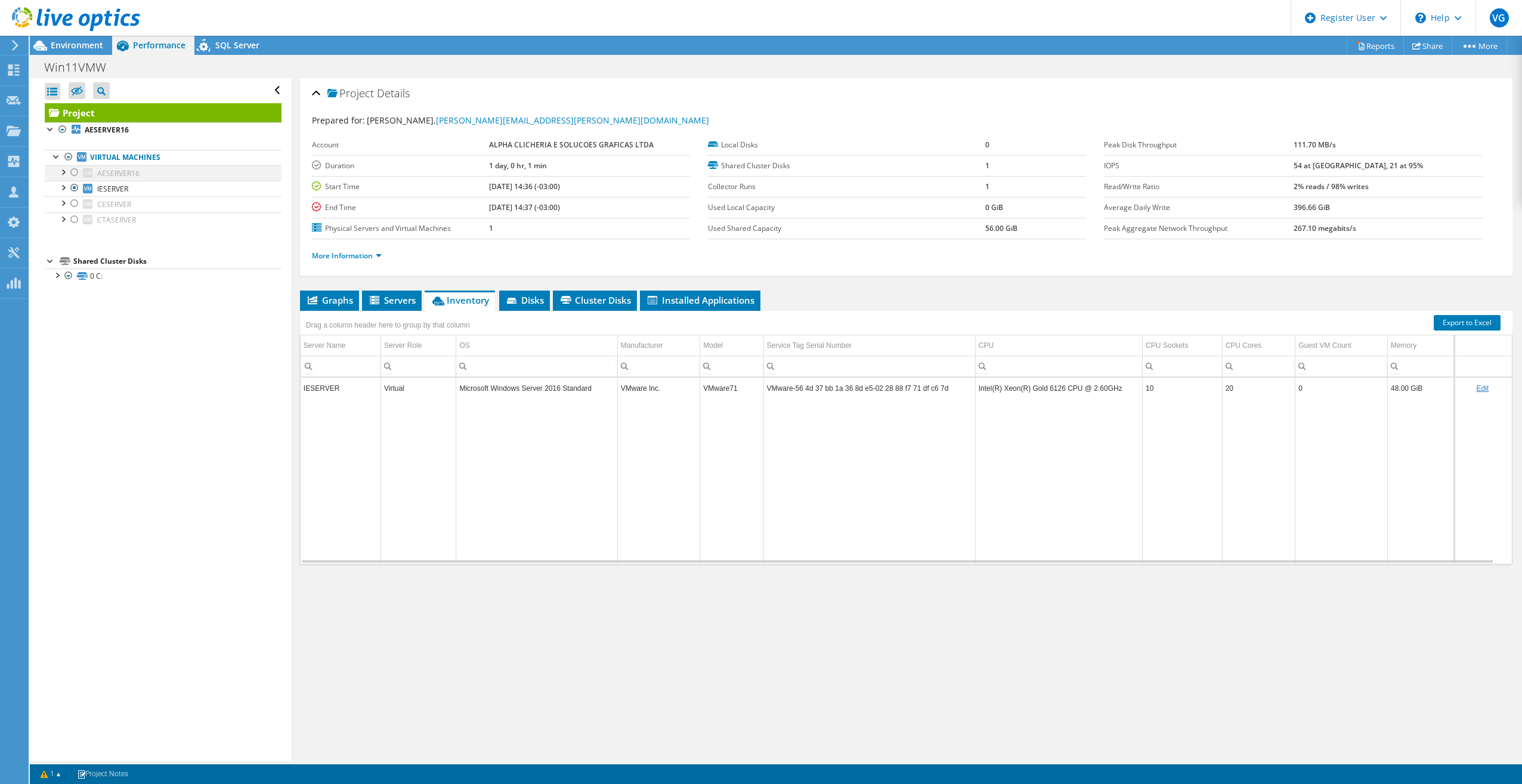
click at [76, 172] on div at bounding box center [74, 172] width 12 height 15
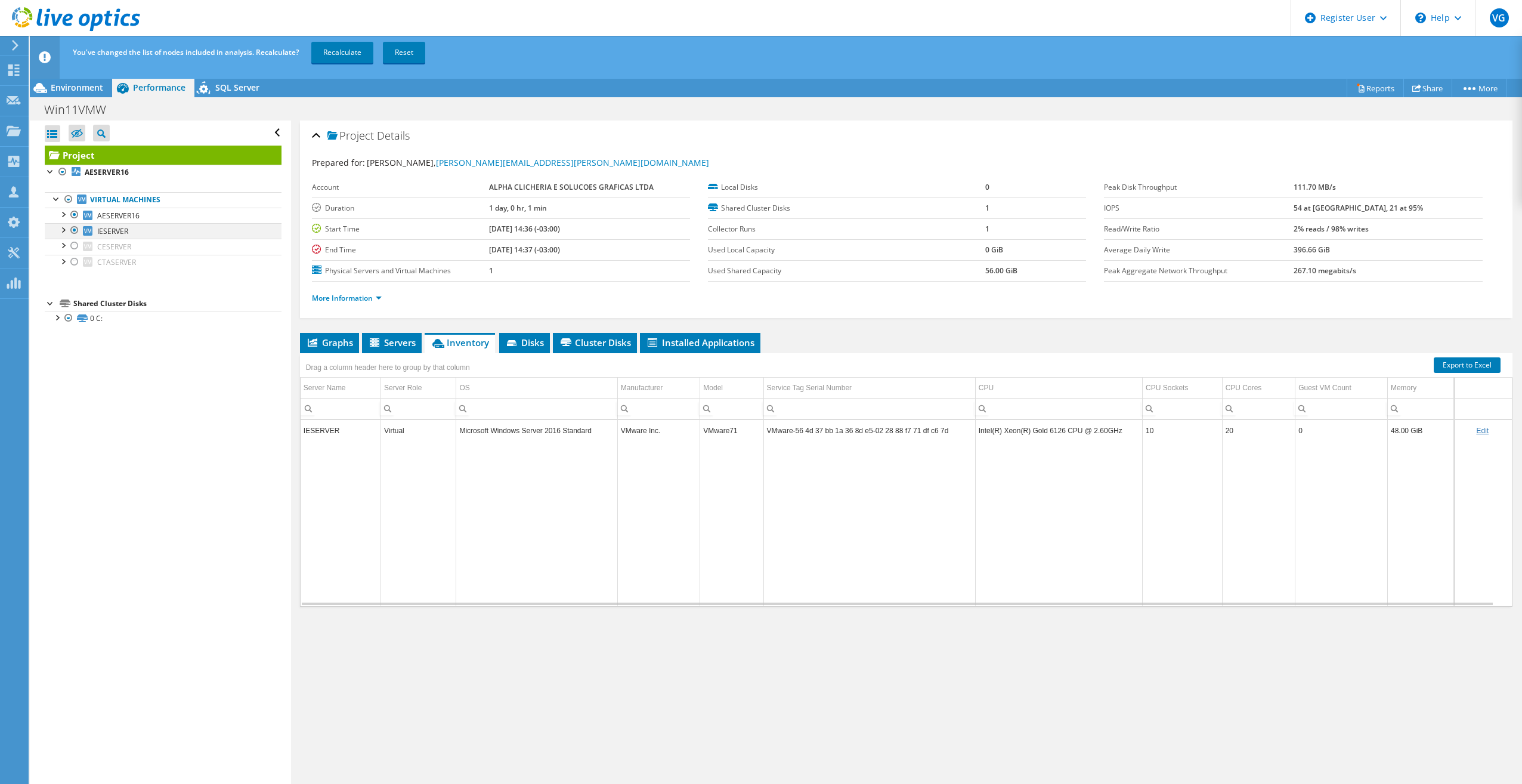
click at [74, 227] on div at bounding box center [74, 230] width 12 height 15
drag, startPoint x: 342, startPoint y: 48, endPoint x: 238, endPoint y: 63, distance: 105.1
click at [342, 48] on link "Recalculate" at bounding box center [343, 53] width 62 height 22
click at [85, 86] on span "Environment" at bounding box center [77, 87] width 53 height 12
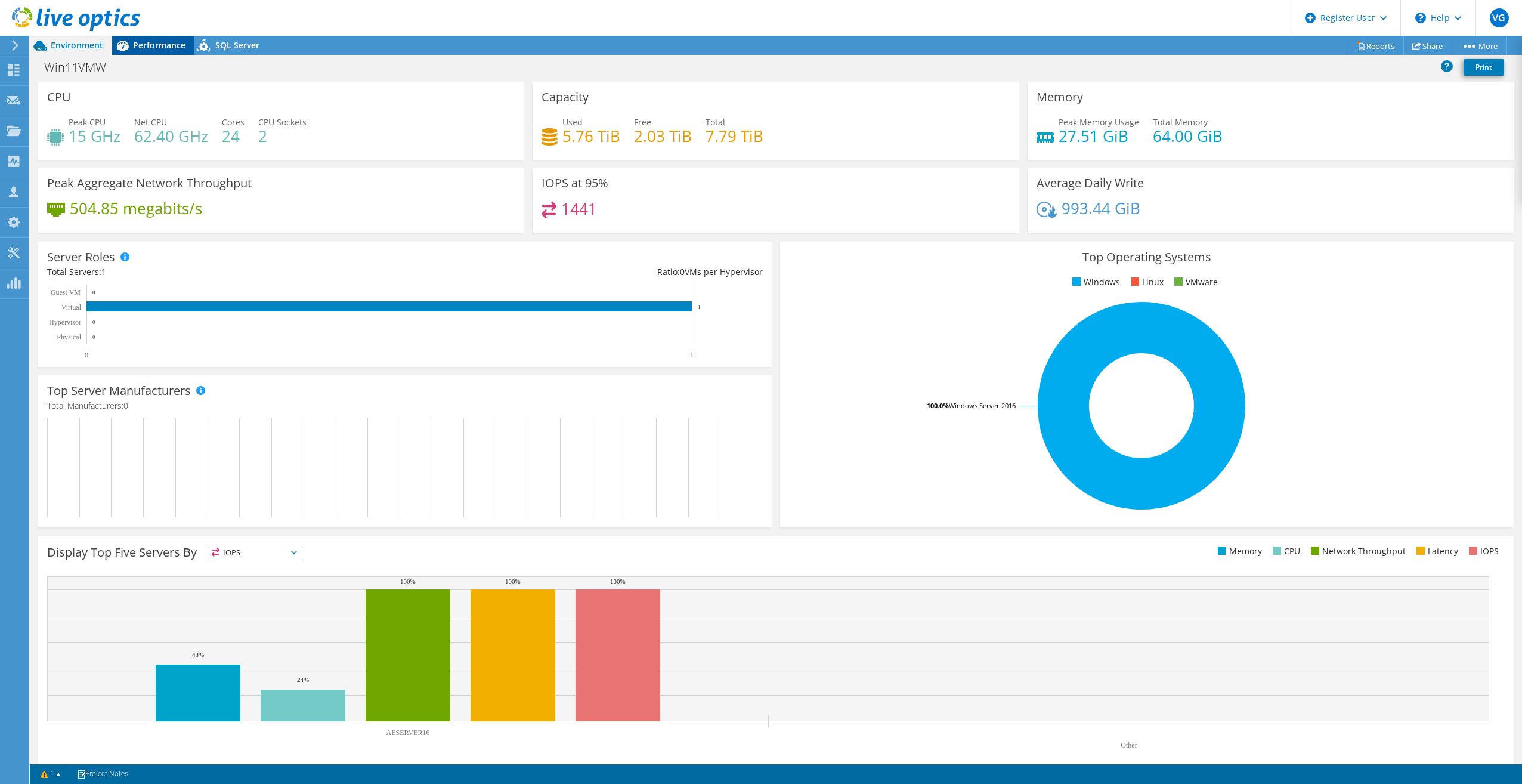
click at [158, 47] on span "Performance" at bounding box center [160, 44] width 53 height 12
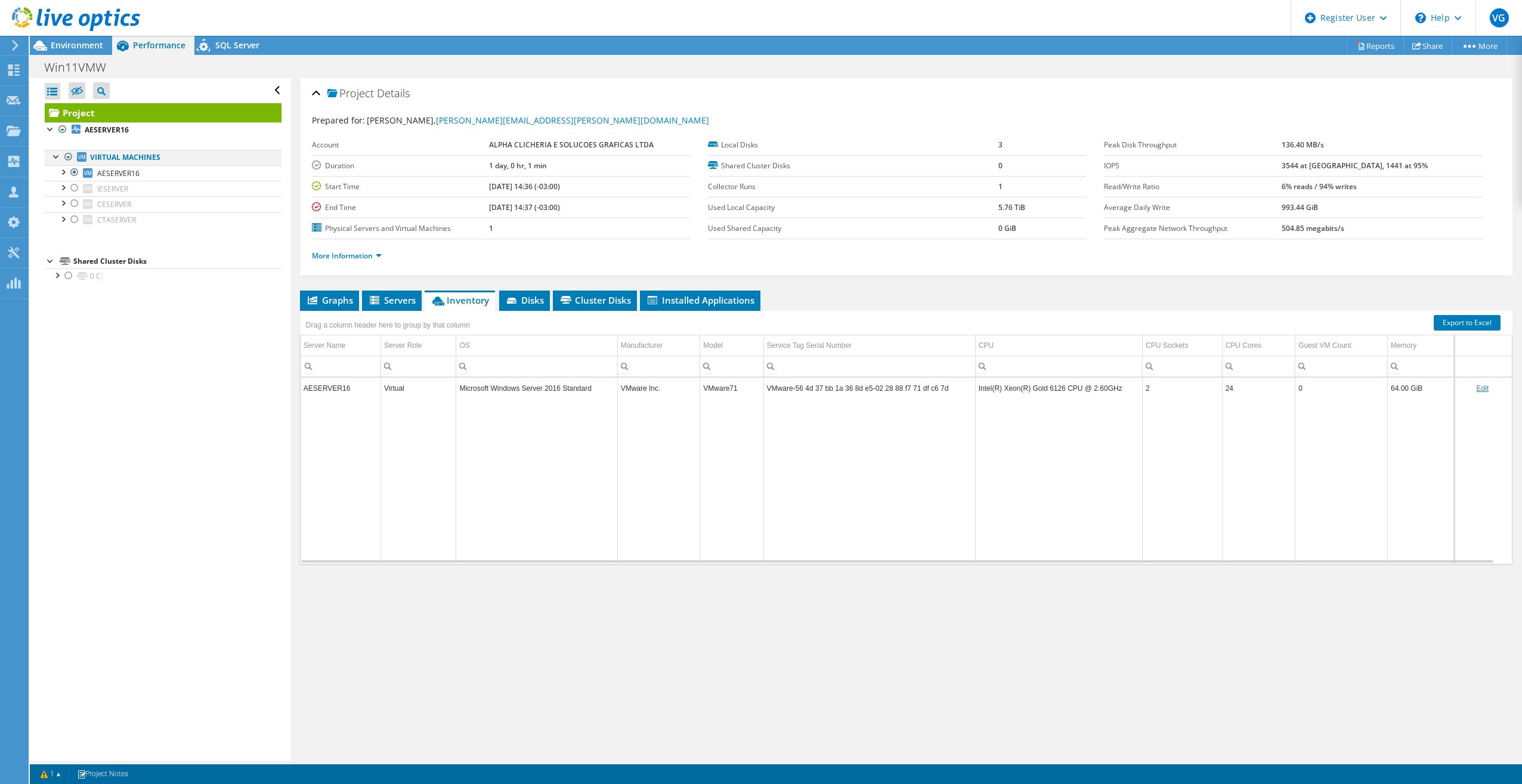
click at [70, 158] on div at bounding box center [68, 157] width 12 height 15
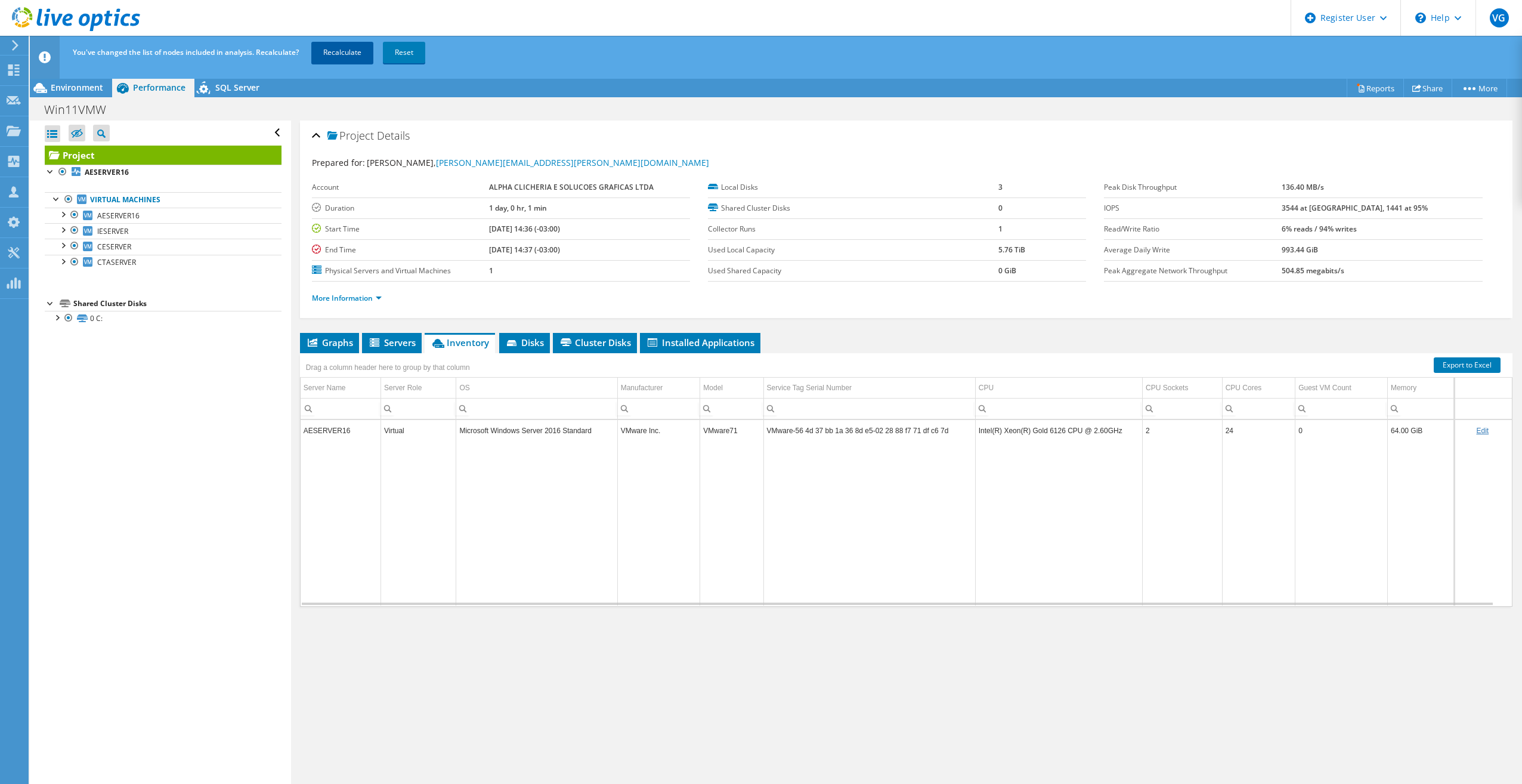
click at [334, 53] on link "Recalculate" at bounding box center [343, 53] width 62 height 22
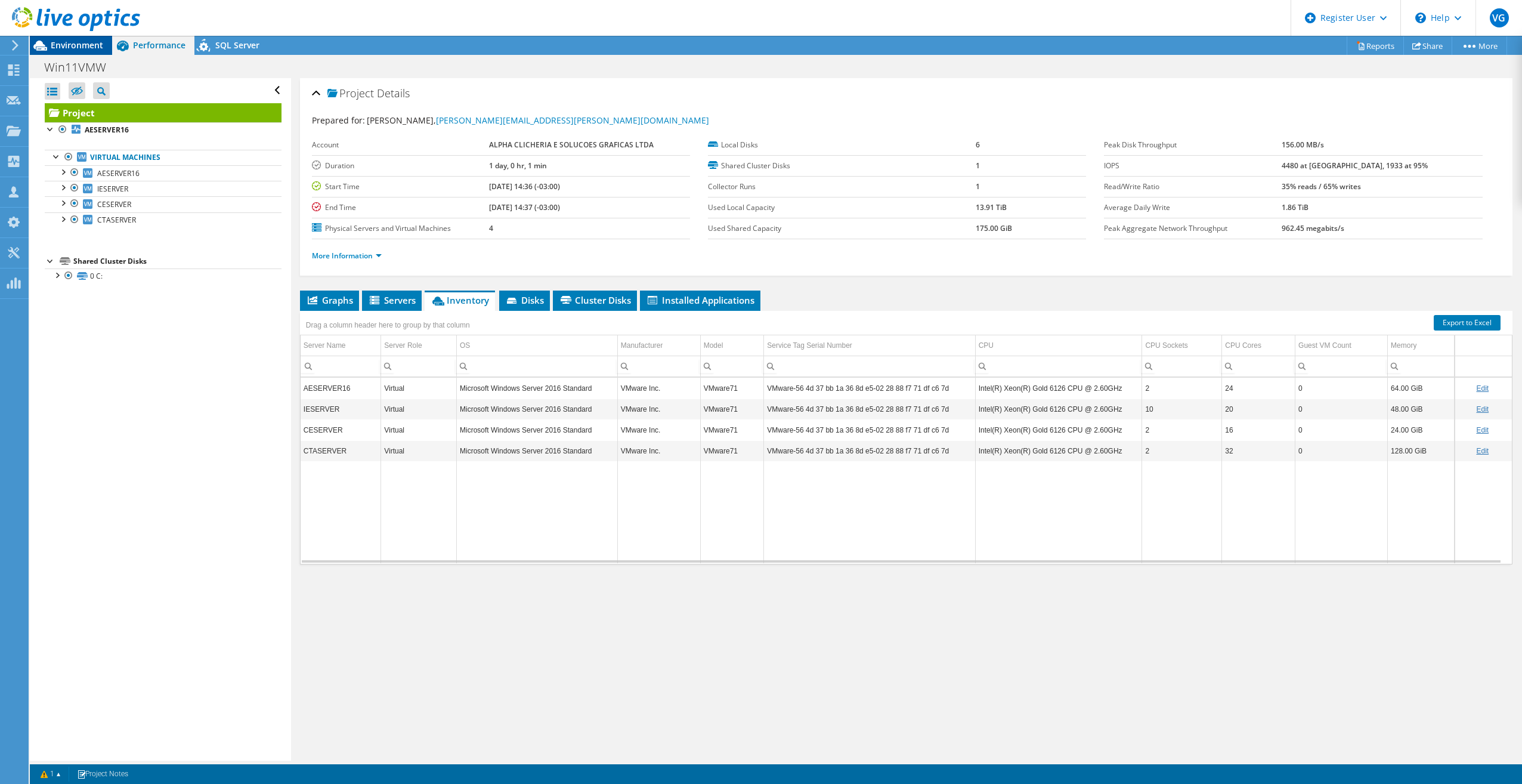
click at [81, 50] on span "Environment" at bounding box center [77, 44] width 53 height 12
